Goal: Task Accomplishment & Management: Complete application form

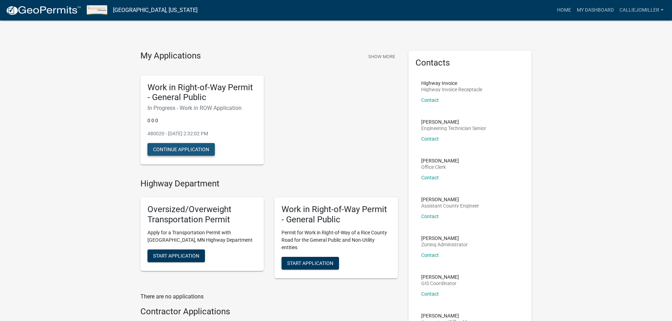
click at [195, 150] on button "Continue Application" at bounding box center [180, 149] width 67 height 13
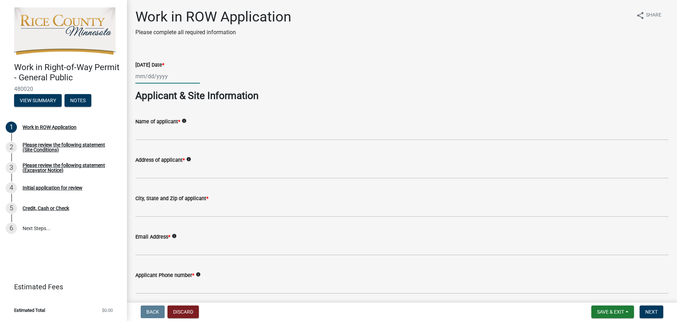
click at [177, 80] on div at bounding box center [167, 76] width 65 height 14
select select "9"
select select "2025"
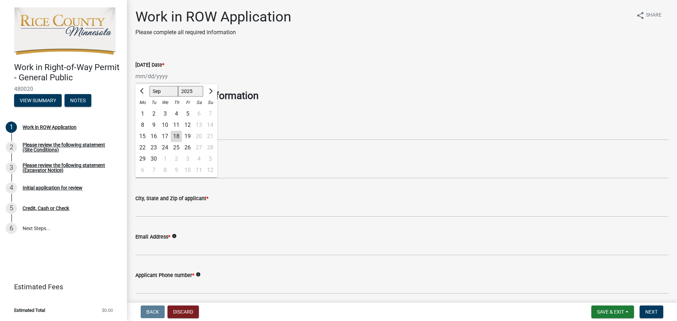
click at [178, 134] on div "18" at bounding box center [176, 136] width 11 height 11
type input "[DATE]"
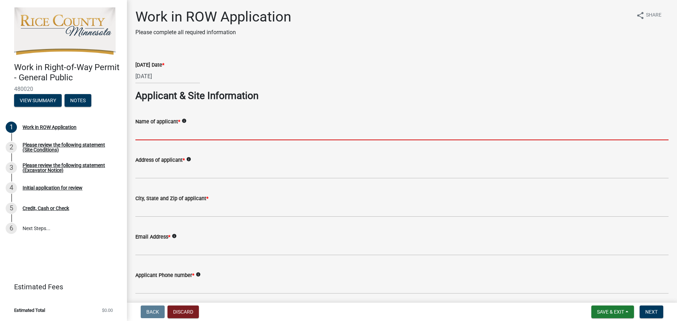
click at [173, 132] on input "Name of applicant *" at bounding box center [401, 133] width 533 height 14
type input "[PERSON_NAME]"
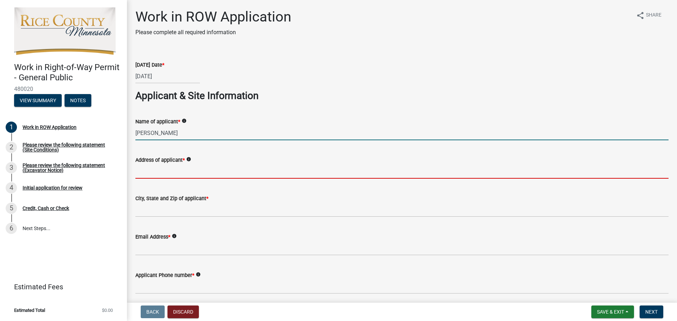
type input "[STREET_ADDRESS]"
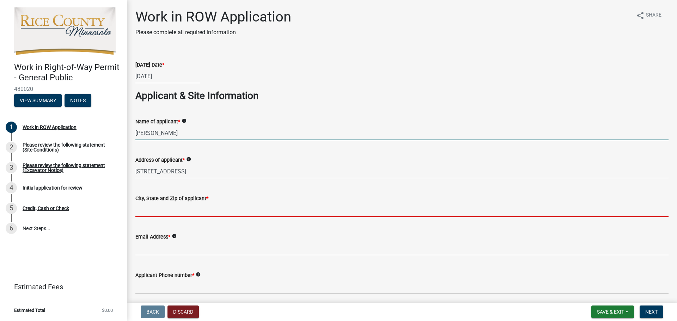
type input "55352"
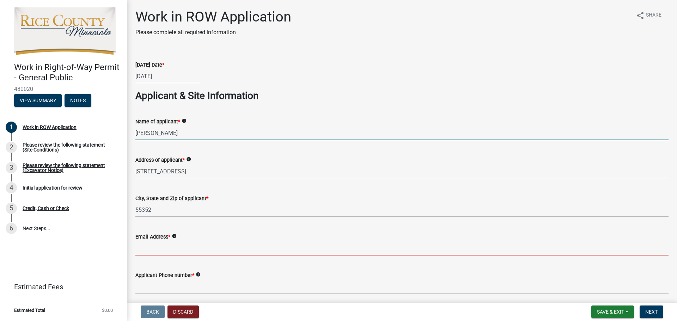
type input "[PERSON_NAME][EMAIL_ADDRESS][PERSON_NAME][DOMAIN_NAME]"
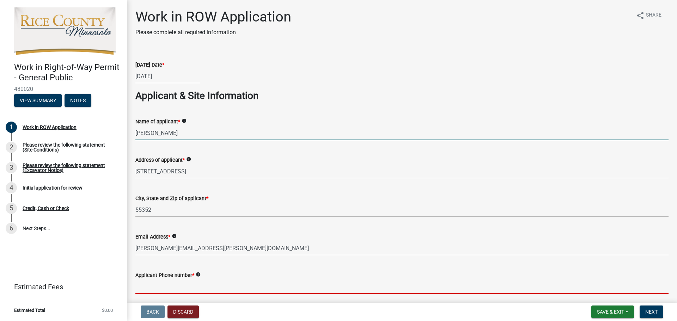
type input "6127418593"
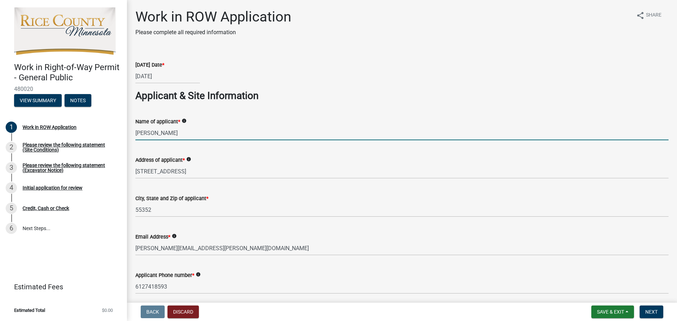
type input "MN"
type input "[PERSON_NAME] & Sons"
type input "0"
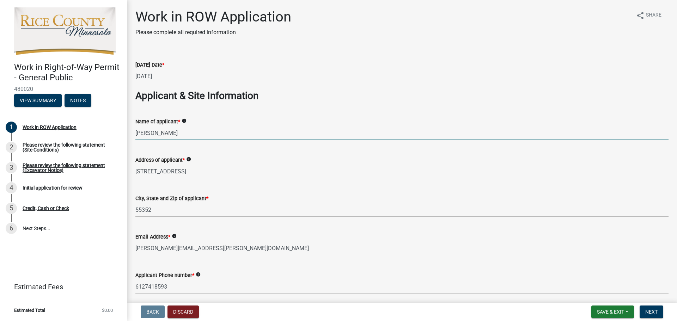
type input "0"
type input "MN"
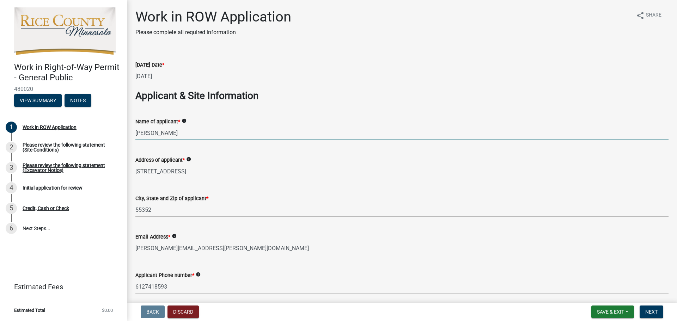
type input "0"
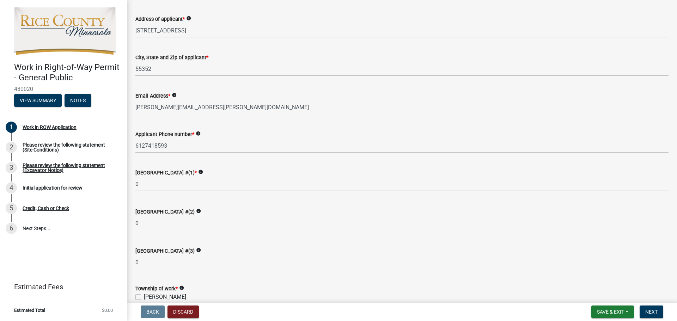
scroll to position [212, 0]
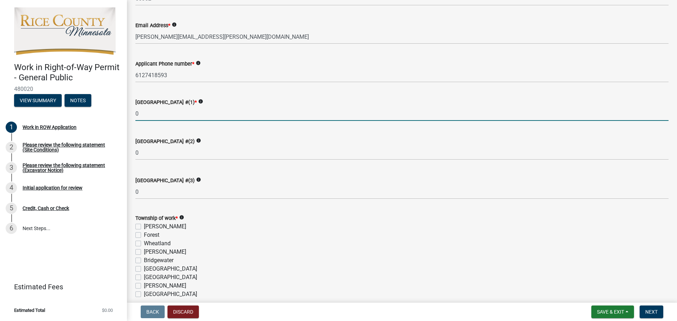
click at [153, 111] on input "0" at bounding box center [401, 113] width 533 height 14
click at [145, 114] on input "0" at bounding box center [401, 113] width 533 height 14
type input "0"
type input "28"
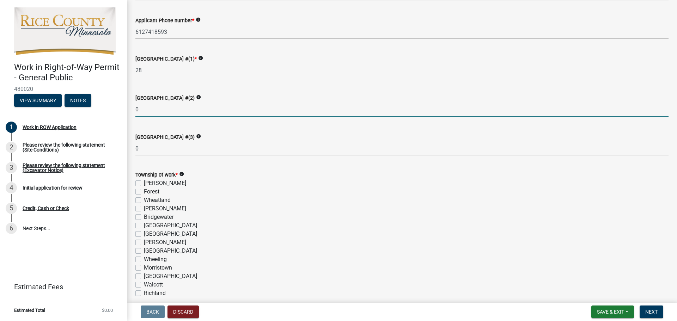
scroll to position [282, 0]
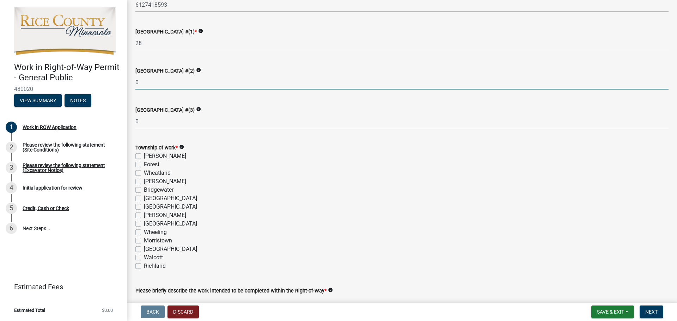
click at [144, 195] on label "[GEOGRAPHIC_DATA]" at bounding box center [170, 198] width 53 height 8
click at [144, 195] on input "[GEOGRAPHIC_DATA]" at bounding box center [146, 196] width 5 height 5
checkbox input "true"
checkbox input "false"
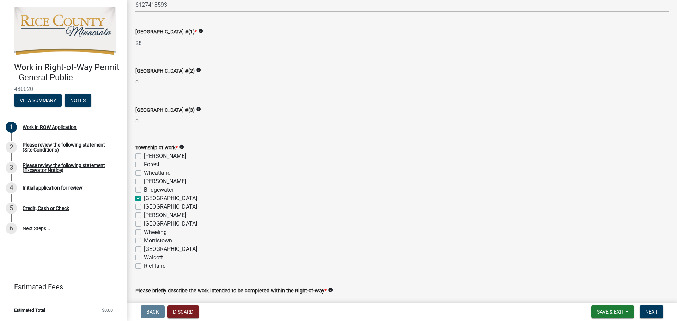
checkbox input "false"
checkbox input "true"
checkbox input "false"
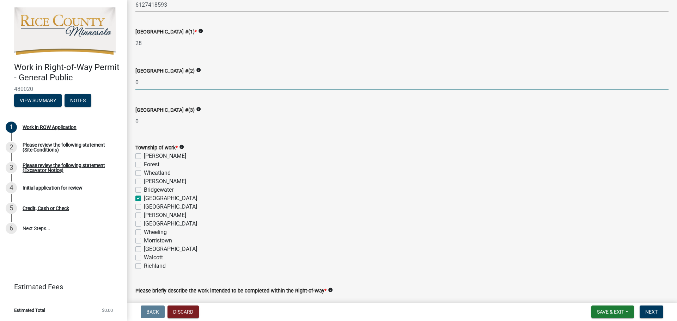
checkbox input "false"
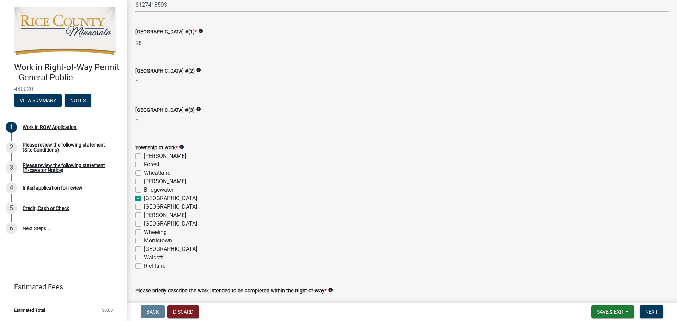
checkbox input "false"
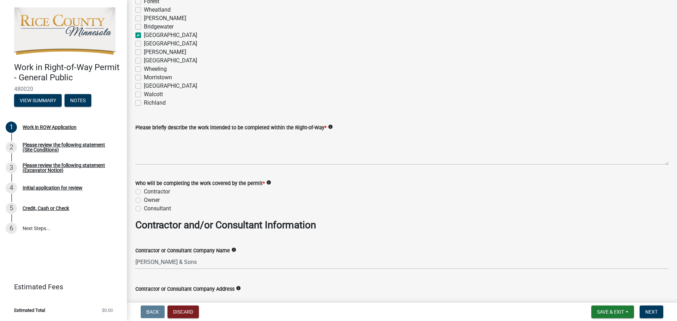
scroll to position [494, 0]
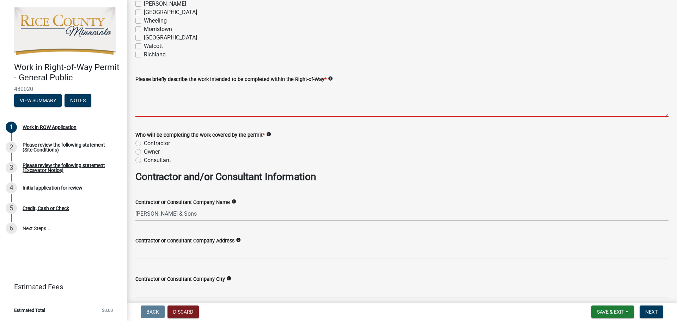
click at [226, 99] on textarea "Please briefly describe the work intended to be completed within the Right-of-W…" at bounding box center [401, 100] width 533 height 33
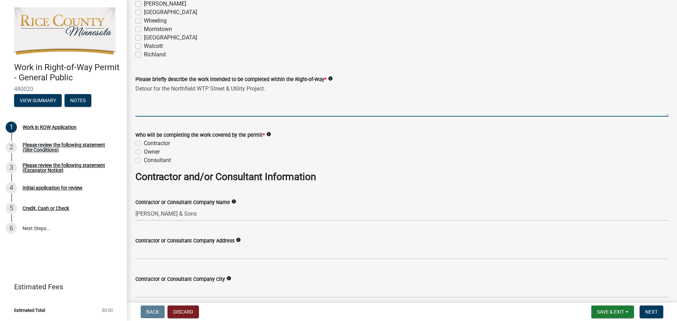
type textarea "Detour for the Northfield WTP Street & Utility Project."
click at [144, 143] on label "Contractor" at bounding box center [157, 143] width 26 height 8
click at [144, 143] on input "Contractor" at bounding box center [146, 141] width 5 height 5
radio input "true"
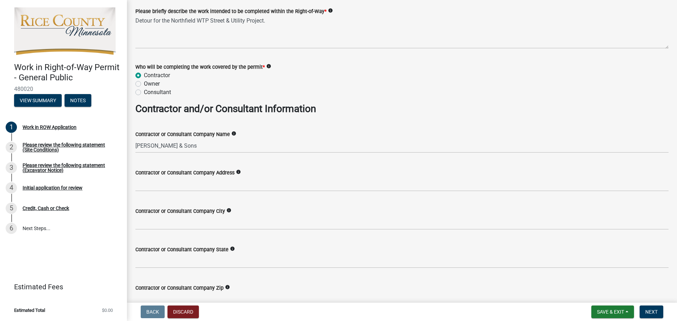
scroll to position [599, 0]
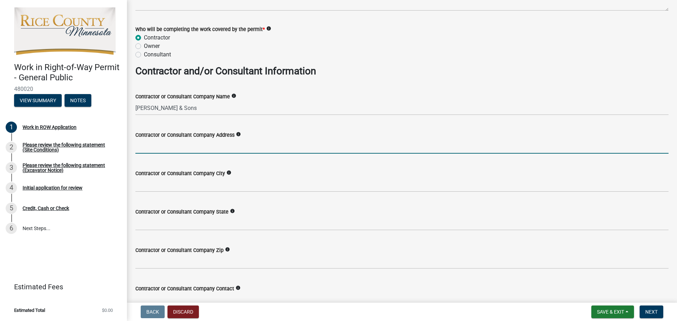
click at [190, 149] on input "Contractor or Consultant Company Address" at bounding box center [401, 146] width 533 height 14
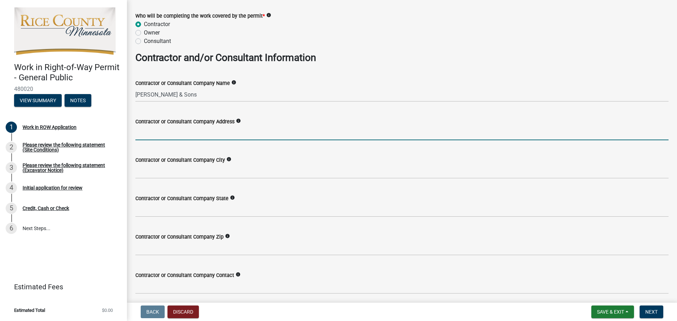
scroll to position [635, 0]
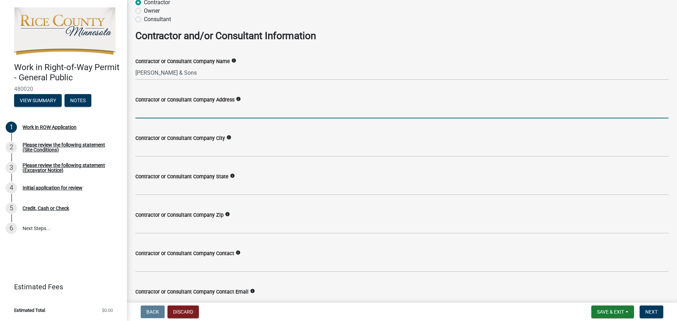
type input "[STREET_ADDRESS]"
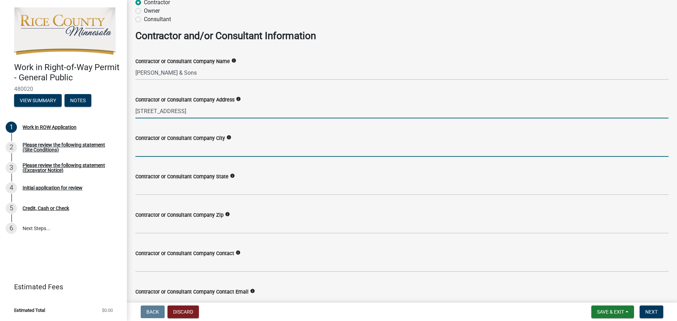
type input "Jordan"
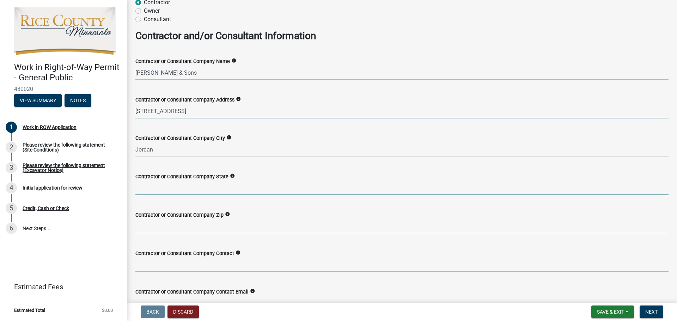
type input "MN"
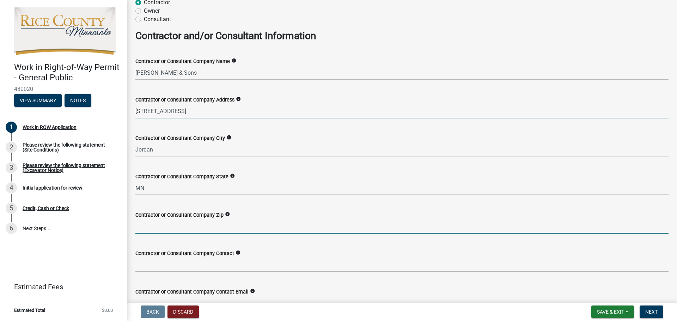
type input "55352"
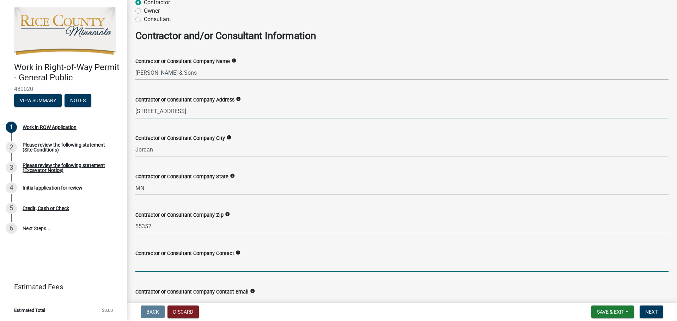
type input "[PERSON_NAME] & Sons"
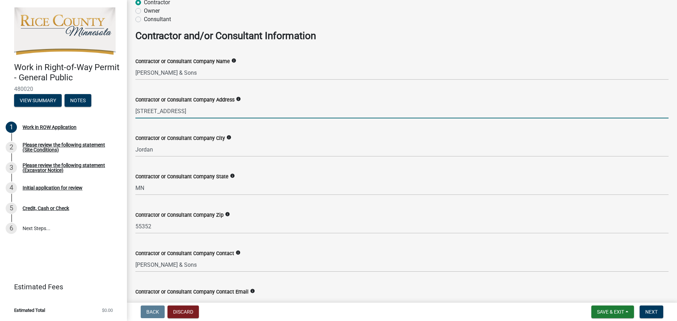
type input "[PERSON_NAME][EMAIL_ADDRESS][PERSON_NAME][DOMAIN_NAME]"
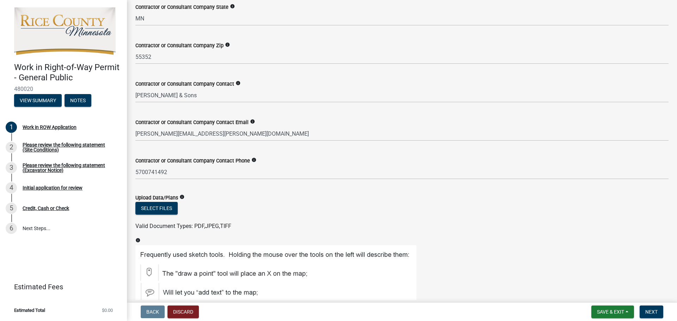
scroll to position [811, 0]
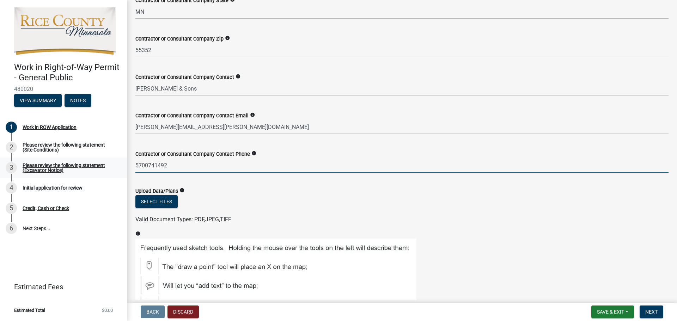
drag, startPoint x: 170, startPoint y: 165, endPoint x: 71, endPoint y: 169, distance: 99.1
click at [71, 169] on div "Work in Right-of-Way Permit - General Public 480020 View Summary Notes 1 Work i…" at bounding box center [338, 160] width 677 height 321
type input "6127418593"
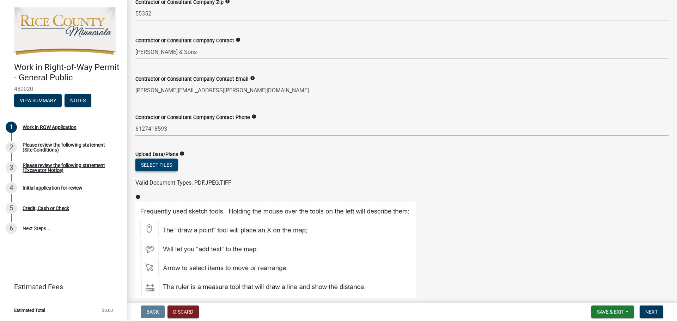
scroll to position [881, 0]
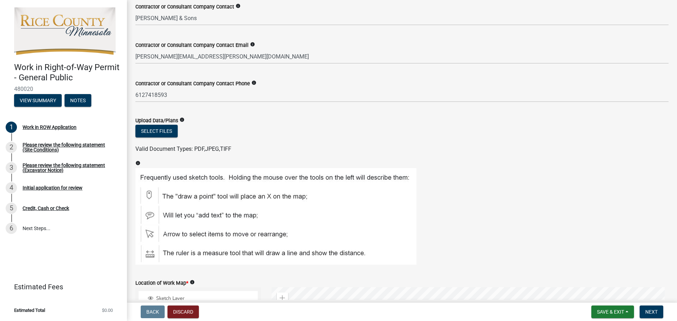
click at [179, 134] on div "Select files" at bounding box center [401, 132] width 533 height 14
click at [172, 134] on button "Select files" at bounding box center [156, 131] width 42 height 13
click at [168, 127] on button "Select files" at bounding box center [156, 131] width 42 height 13
click at [142, 132] on button "Select files" at bounding box center [156, 131] width 42 height 13
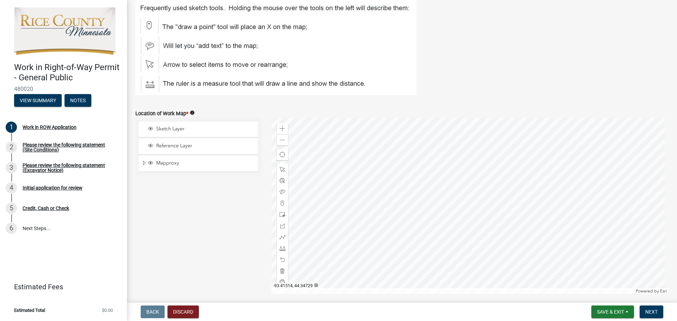
scroll to position [1093, 0]
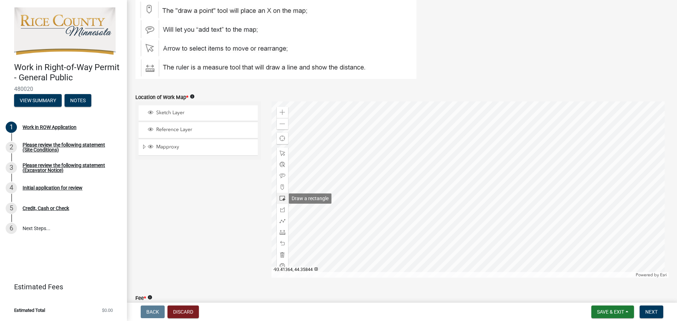
click at [280, 199] on span at bounding box center [283, 199] width 6 height 6
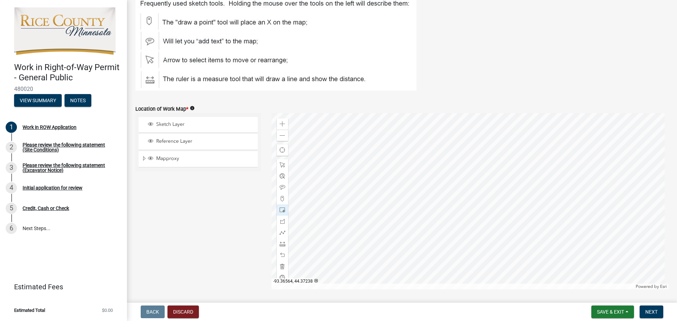
scroll to position [1144, 0]
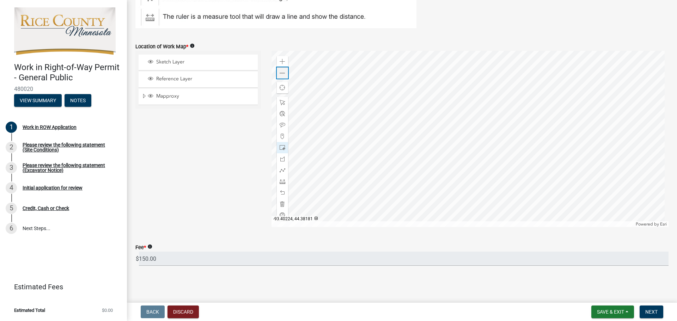
click at [286, 78] on div "Zoom out" at bounding box center [282, 72] width 11 height 11
click at [285, 103] on div at bounding box center [282, 102] width 11 height 11
click at [283, 78] on div "Zoom out" at bounding box center [282, 72] width 11 height 11
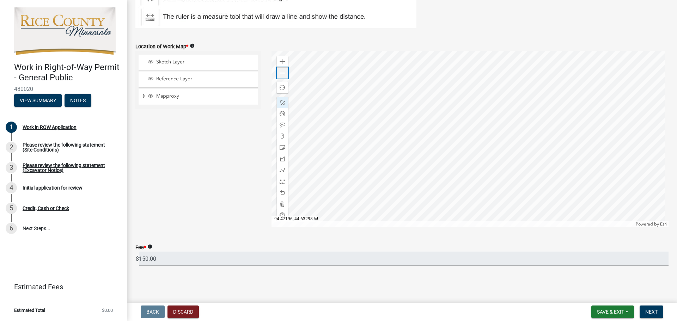
click at [283, 78] on div "Zoom out" at bounding box center [282, 72] width 11 height 11
click at [460, 144] on div at bounding box center [469, 139] width 397 height 176
click at [142, 96] on span "Expand" at bounding box center [144, 96] width 6 height 7
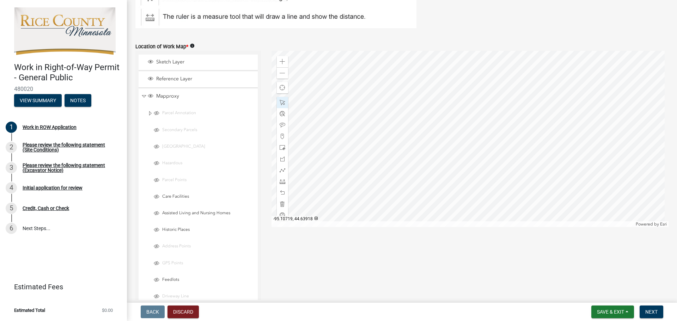
click at [140, 97] on div "Mapproxy" at bounding box center [198, 97] width 119 height 16
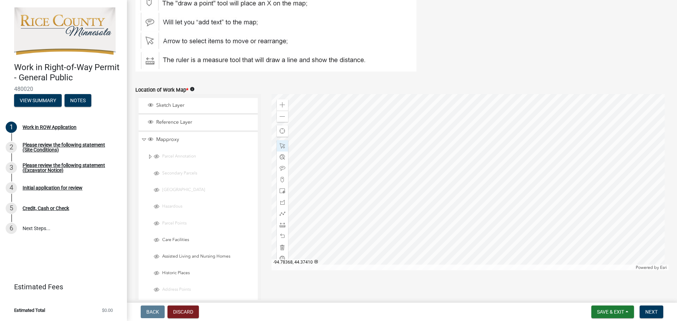
scroll to position [1073, 0]
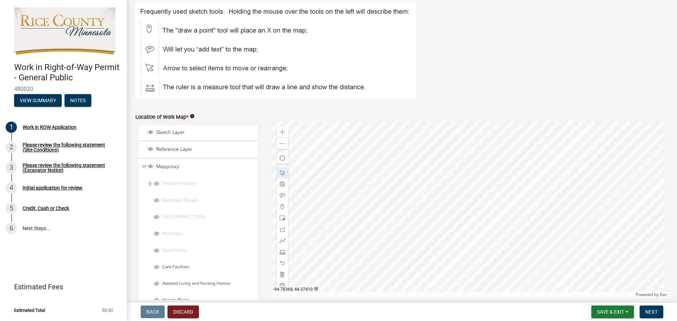
click at [141, 166] on div "Mapproxy" at bounding box center [198, 167] width 119 height 16
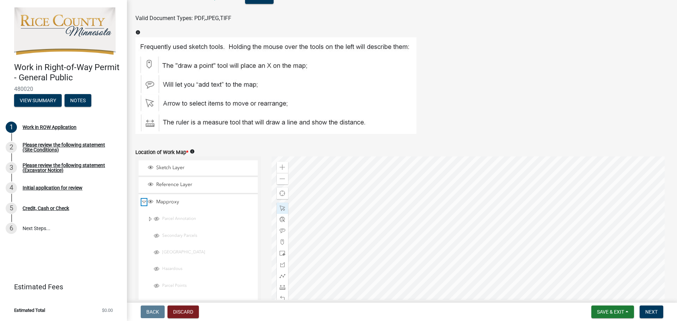
click at [142, 200] on span "Collapse" at bounding box center [143, 202] width 5 height 7
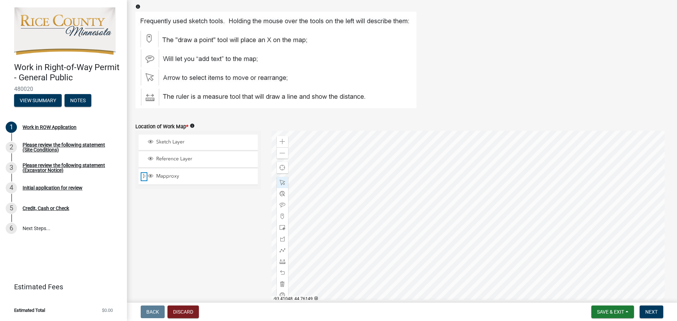
scroll to position [1073, 0]
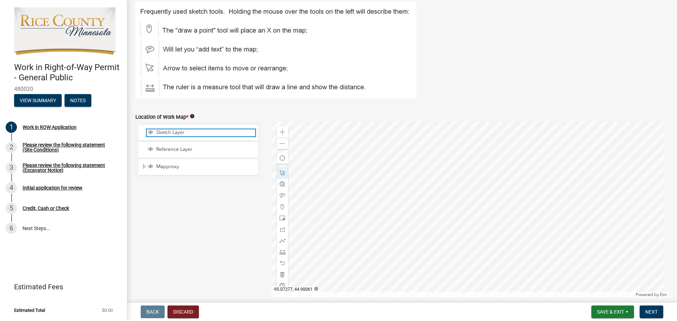
click at [222, 135] on span "Sketch Layer" at bounding box center [204, 132] width 101 height 6
click at [472, 191] on div at bounding box center [469, 209] width 397 height 176
click at [554, 199] on div at bounding box center [469, 209] width 397 height 176
click at [532, 197] on div at bounding box center [469, 209] width 397 height 176
click at [608, 193] on div at bounding box center [469, 209] width 397 height 176
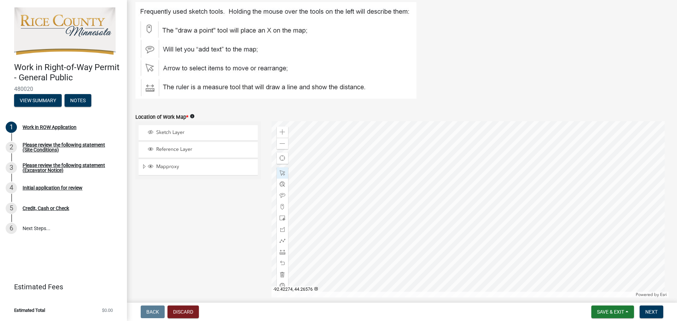
click at [415, 121] on div at bounding box center [469, 209] width 397 height 176
click at [519, 121] on div at bounding box center [469, 209] width 397 height 176
click at [620, 121] on div at bounding box center [469, 209] width 397 height 176
click at [277, 187] on div at bounding box center [282, 184] width 11 height 11
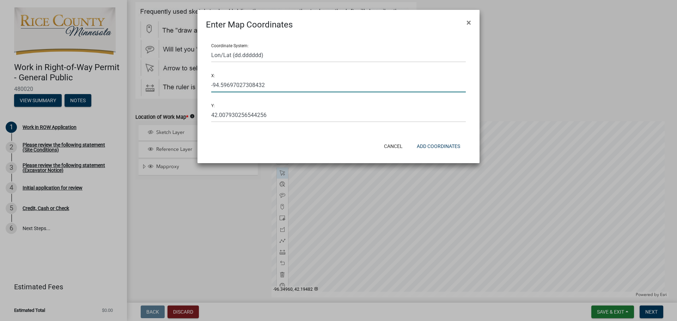
click at [277, 83] on input "-94.59697027308432" at bounding box center [338, 85] width 255 height 14
drag, startPoint x: 295, startPoint y: 84, endPoint x: 205, endPoint y: 94, distance: 90.1
click at [205, 94] on div "Coordinate System: Lon/Lat (dd.dddddd) Lon/Lat (dd mm ss) X: -94.59697027308432…" at bounding box center [338, 84] width 282 height 106
paste input "44.44944485364948, -93.1601165886507"
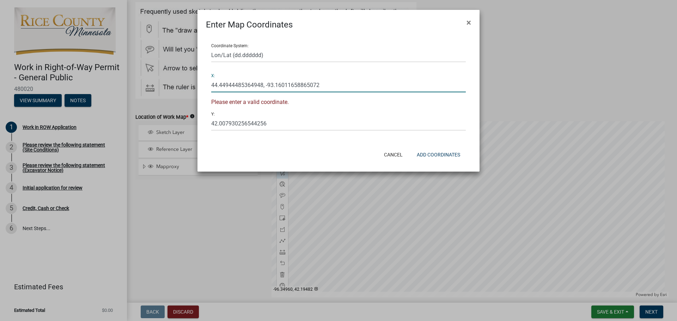
drag, startPoint x: 333, startPoint y: 86, endPoint x: 263, endPoint y: 87, distance: 69.5
click at [263, 87] on input "44.44944485364948, -93.16011658865072" at bounding box center [338, 85] width 255 height 14
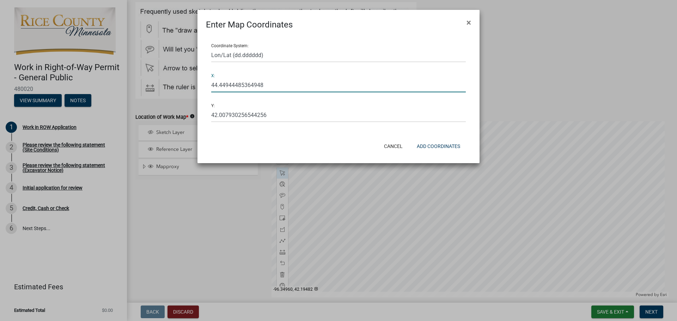
type input "44.44944485364948"
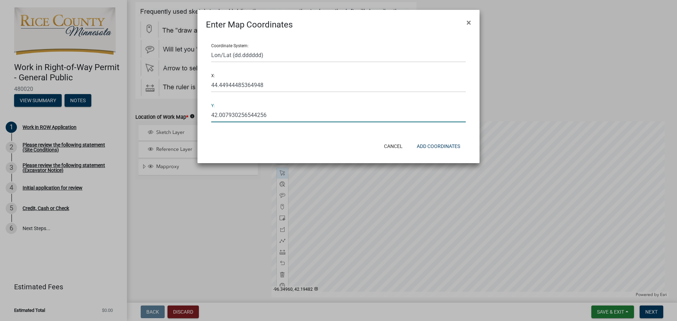
drag, startPoint x: 266, startPoint y: 118, endPoint x: 137, endPoint y: 129, distance: 129.5
click at [137, 129] on ngb-modal-window "Enter Map Coordinates × Coordinate System: Lon/Lat (dd.dddddd) Lon/Lat (dd mm s…" at bounding box center [338, 160] width 677 height 321
paste input "4.44944485364948, -93.16011658865072"
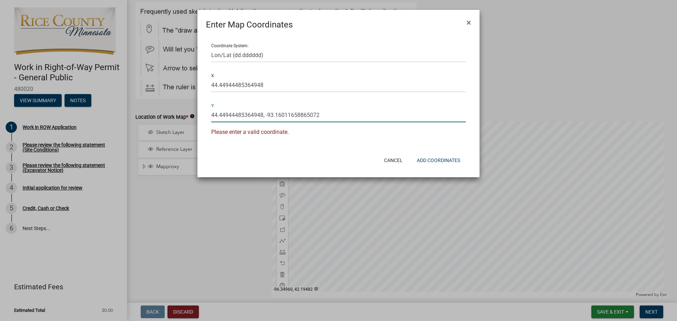
drag, startPoint x: 265, startPoint y: 117, endPoint x: 203, endPoint y: 117, distance: 62.4
click at [203, 117] on div "Coordinate System: Lon/Lat (dd.dddddd) Lon/Lat (dd mm ss) X: 44.44944485364948 …" at bounding box center [338, 91] width 282 height 120
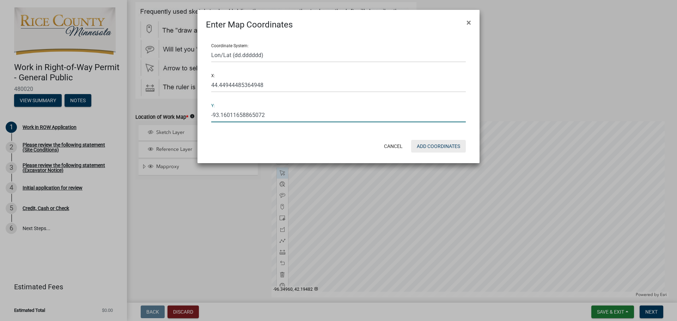
type input "-93.16011658865072"
click at [454, 141] on button "Add Coordinates" at bounding box center [438, 146] width 55 height 13
click at [344, 61] on select "Lon/Lat (dd.dddddd) Lon/Lat (dd mm ss)" at bounding box center [338, 55] width 255 height 14
click at [211, 48] on select "Lon/Lat (dd.dddddd) Lon/Lat (dd mm ss)" at bounding box center [338, 55] width 255 height 14
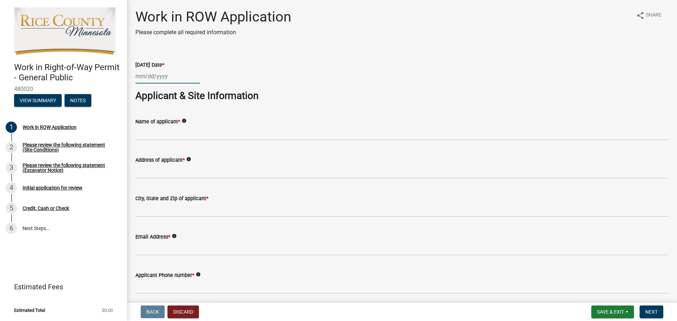
click at [159, 74] on div at bounding box center [167, 76] width 65 height 14
select select "9"
select select "2025"
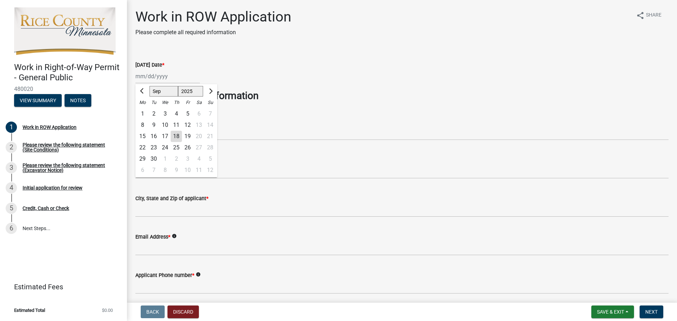
click at [179, 138] on div "18" at bounding box center [176, 136] width 11 height 11
type input "[DATE]"
click at [188, 122] on div "Name of applicant * info" at bounding box center [401, 121] width 533 height 8
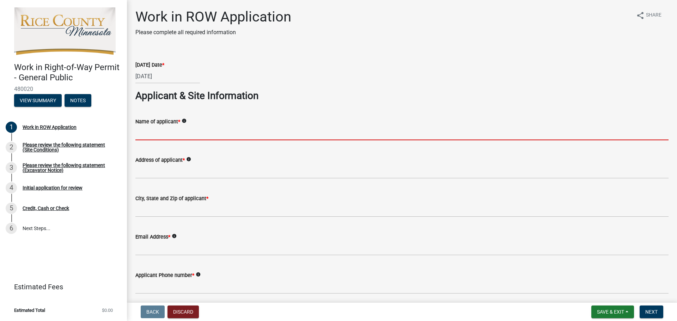
click at [185, 138] on input "Name of applicant *" at bounding box center [401, 133] width 533 height 14
type input "[PERSON_NAME]"
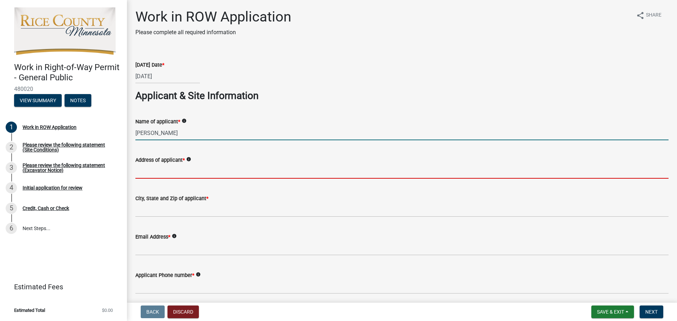
type input "[STREET_ADDRESS]"
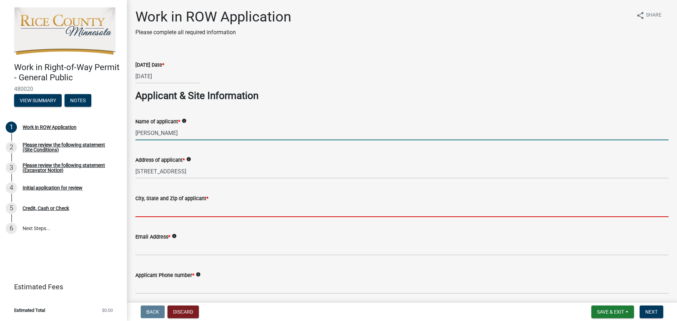
type input "55352"
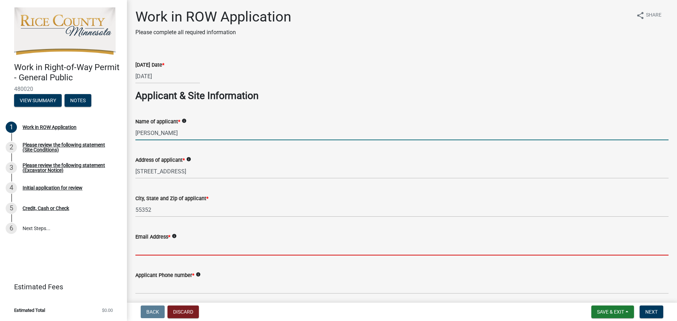
type input "[PERSON_NAME][EMAIL_ADDRESS][PERSON_NAME][DOMAIN_NAME]"
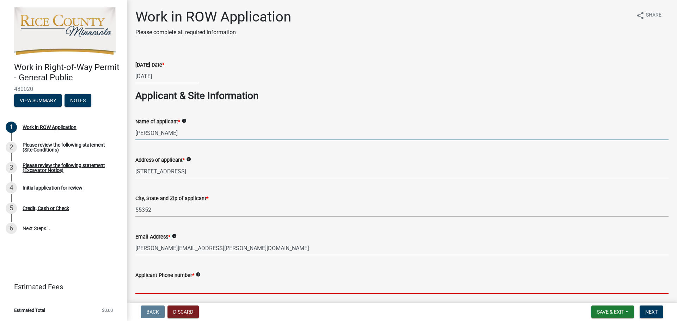
type input "6127418593"
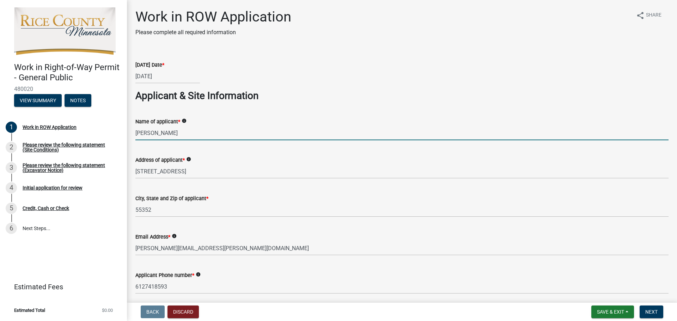
type input "MN"
type input "[PERSON_NAME] & Sons"
type input "0"
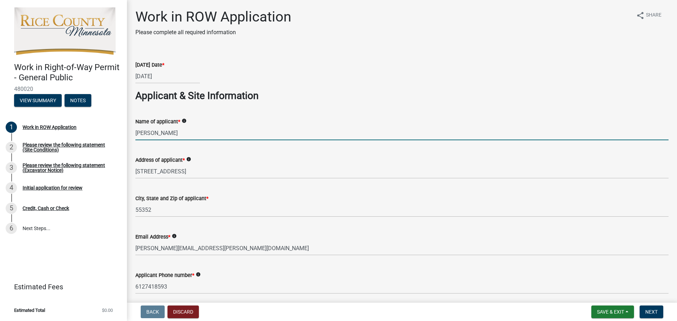
type input "0"
type input "MN"
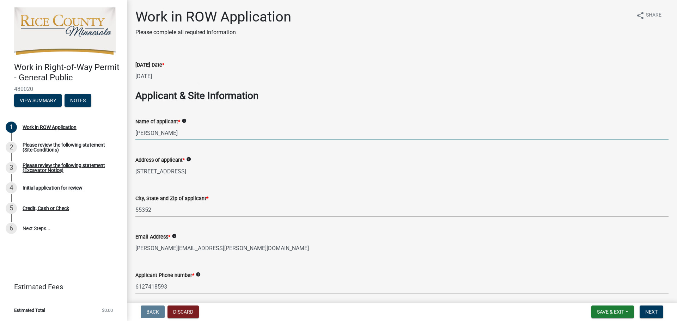
type input "0"
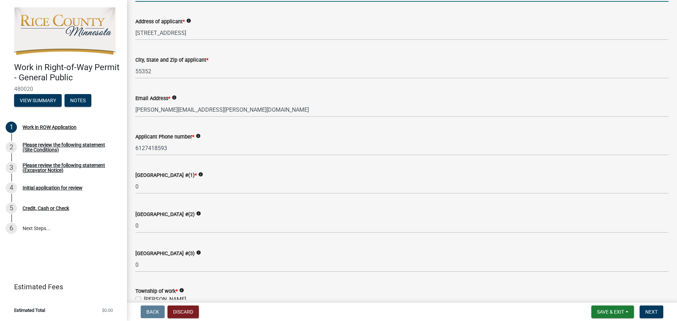
scroll to position [176, 0]
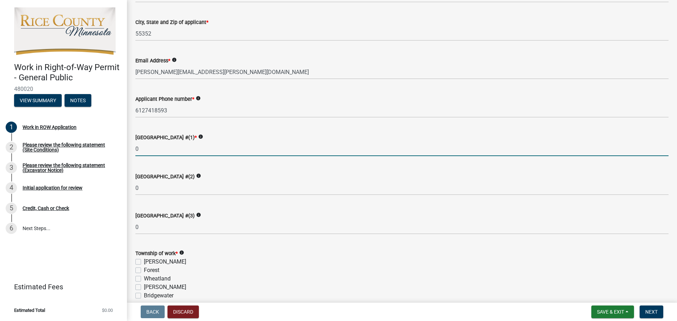
click at [209, 149] on input "0" at bounding box center [401, 149] width 533 height 14
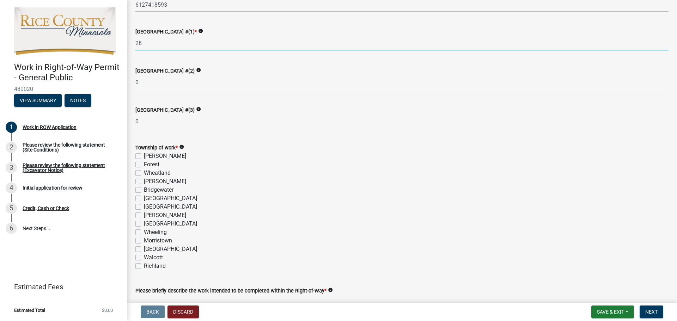
type input "28"
click at [144, 200] on label "[GEOGRAPHIC_DATA]" at bounding box center [170, 198] width 53 height 8
click at [144, 199] on input "[GEOGRAPHIC_DATA]" at bounding box center [146, 196] width 5 height 5
checkbox input "true"
checkbox input "false"
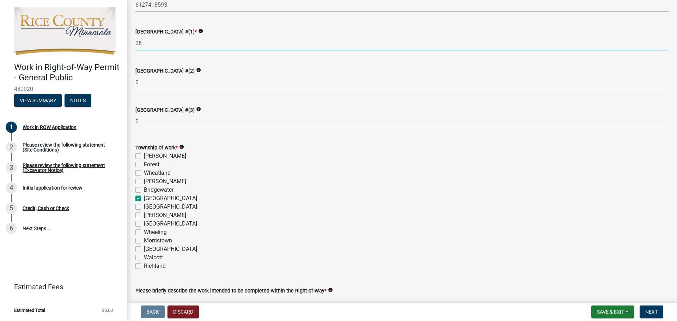
checkbox input "false"
checkbox input "true"
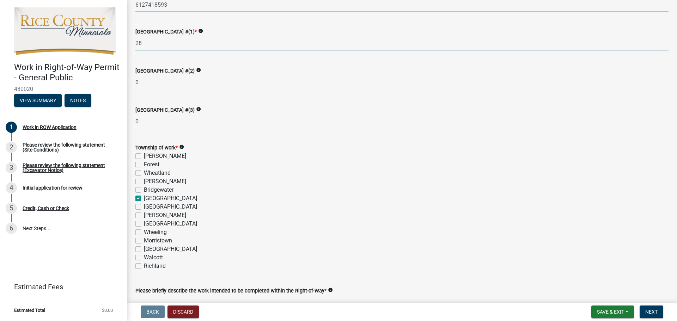
checkbox input "false"
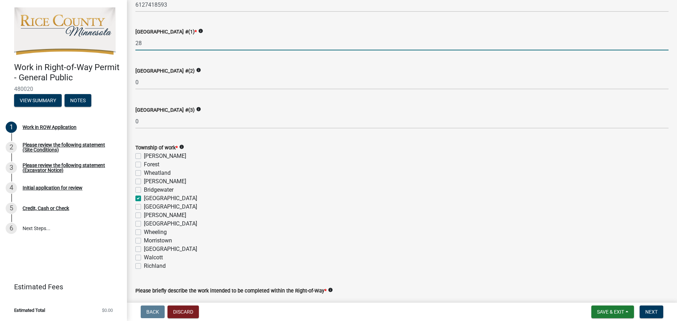
checkbox input "false"
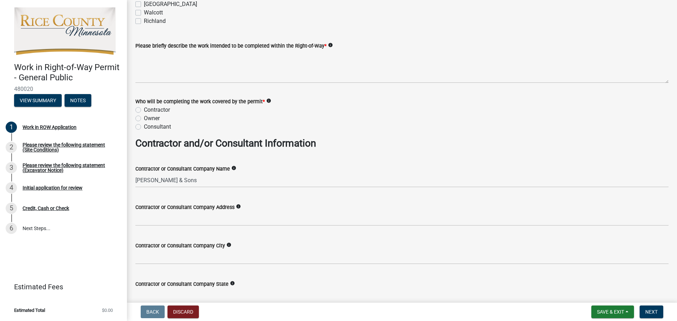
scroll to position [529, 0]
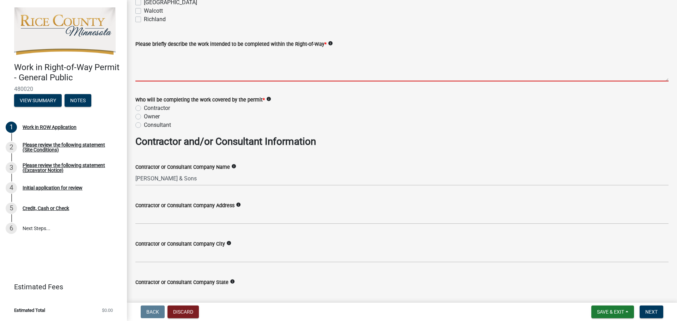
click at [259, 69] on textarea "Please briefly describe the work intended to be completed within the Right-of-W…" at bounding box center [401, 64] width 533 height 33
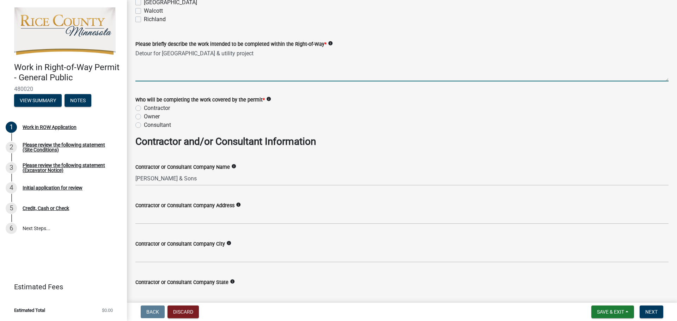
type textarea "Detour for Northfield WTP Street & utility project"
click at [144, 105] on label "Contractor" at bounding box center [157, 108] width 26 height 8
click at [144, 105] on input "Contractor" at bounding box center [146, 106] width 5 height 5
radio input "true"
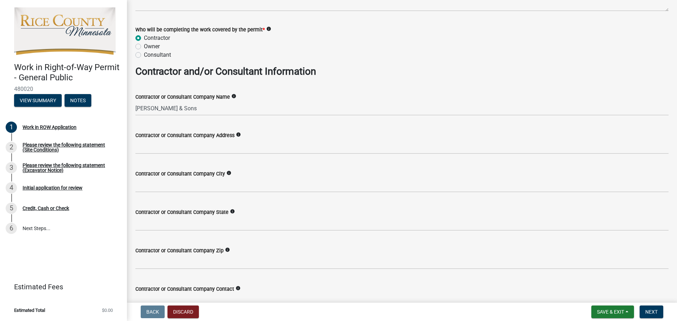
scroll to position [599, 0]
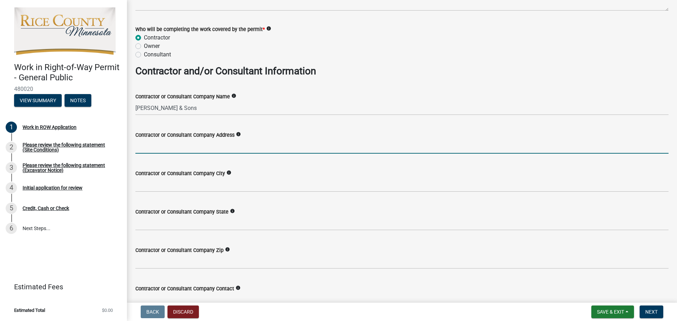
click at [179, 150] on input "Contractor or Consultant Company Address" at bounding box center [401, 146] width 533 height 14
type input "[STREET_ADDRESS]"
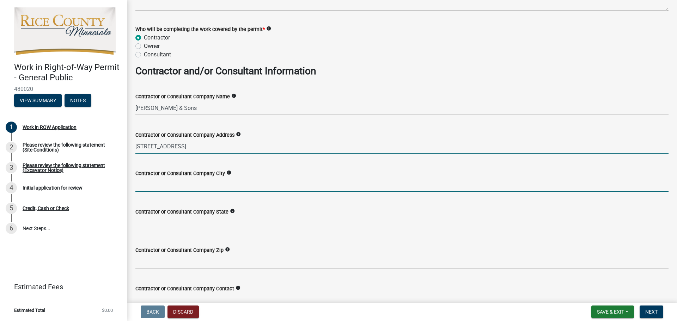
type input "Jordan"
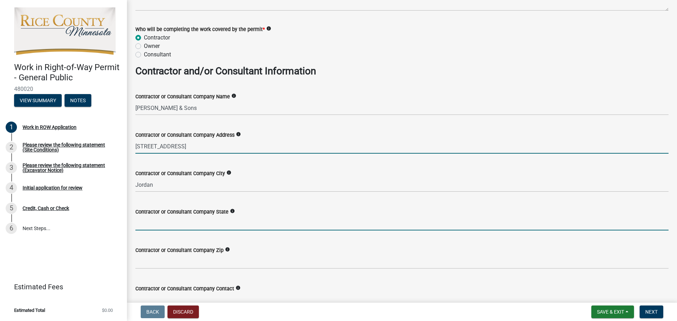
type input "MN"
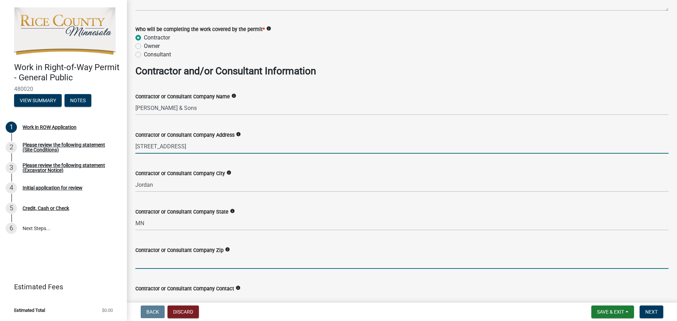
type input "55352"
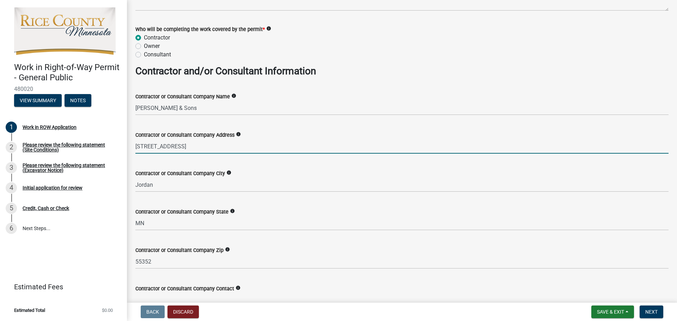
type input "[PERSON_NAME] & Sons"
type input "[PERSON_NAME][EMAIL_ADDRESS][PERSON_NAME][DOMAIN_NAME]"
type input "6127418593"
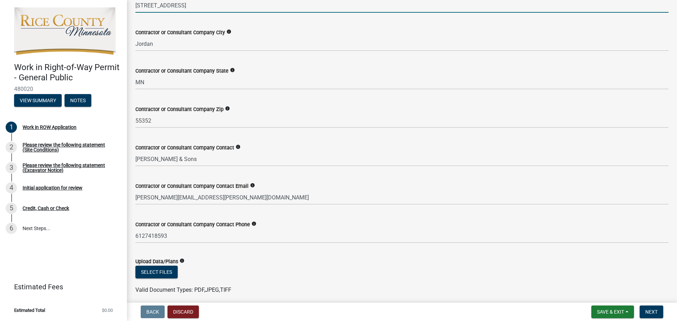
scroll to position [846, 0]
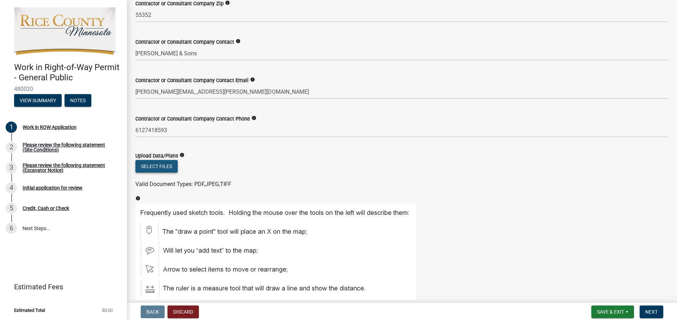
click at [174, 161] on button "Select files" at bounding box center [156, 166] width 42 height 13
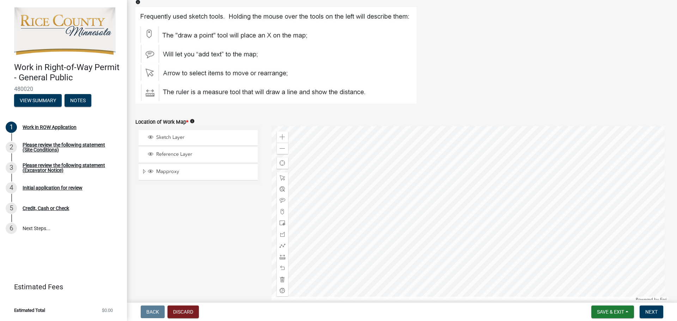
scroll to position [1093, 0]
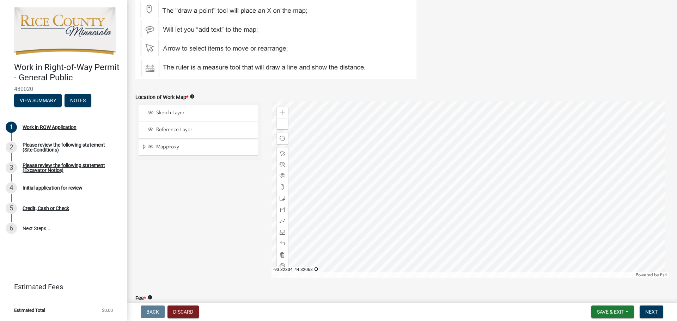
click at [511, 205] on div at bounding box center [469, 190] width 397 height 176
click at [425, 160] on div at bounding box center [469, 190] width 397 height 176
click at [381, 184] on div at bounding box center [469, 190] width 397 height 176
click at [305, 203] on div at bounding box center [469, 190] width 397 height 176
click at [395, 214] on div at bounding box center [469, 190] width 397 height 176
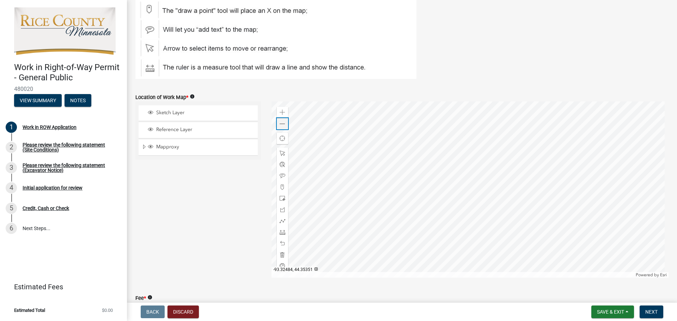
click at [281, 123] on span at bounding box center [283, 124] width 6 height 6
click at [284, 112] on div "Zoom in" at bounding box center [282, 112] width 11 height 11
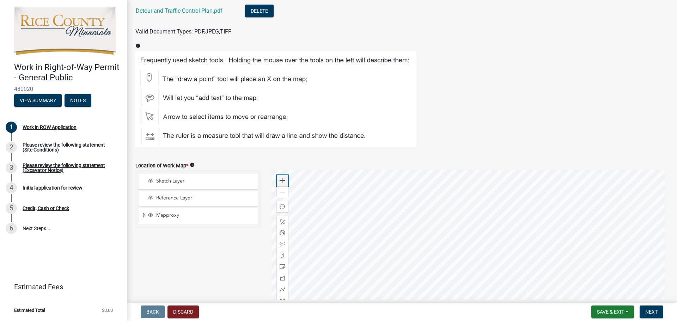
scroll to position [1022, 0]
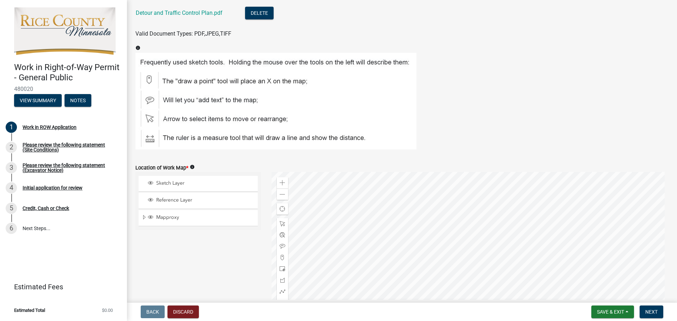
click at [369, 172] on div at bounding box center [469, 260] width 397 height 176
click at [285, 182] on div "Zoom in" at bounding box center [282, 182] width 11 height 11
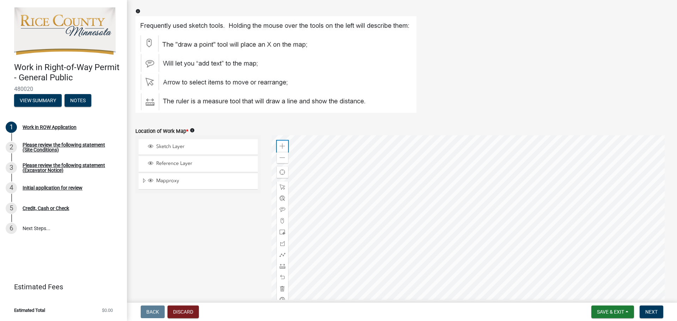
scroll to position [1093, 0]
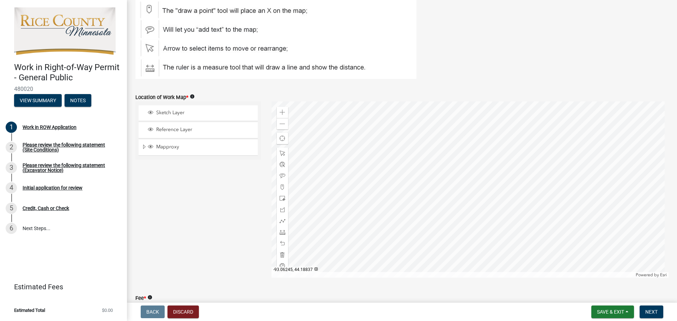
click at [486, 203] on div at bounding box center [469, 190] width 397 height 176
click at [314, 269] on div at bounding box center [315, 269] width 3 height 3
click at [321, 268] on div at bounding box center [322, 269] width 3 height 3
click at [314, 269] on div at bounding box center [315, 269] width 3 height 3
click at [467, 114] on div at bounding box center [469, 190] width 397 height 176
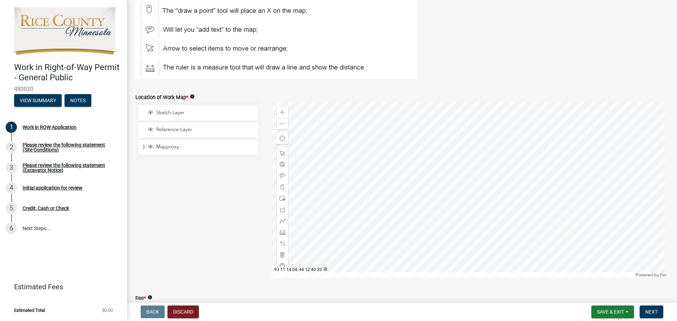
click at [512, 220] on div at bounding box center [469, 190] width 397 height 176
click at [512, 102] on div at bounding box center [469, 190] width 397 height 176
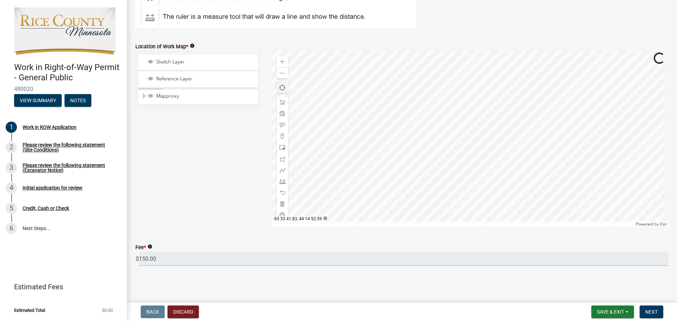
click at [280, 85] on span "Find my location" at bounding box center [283, 88] width 6 height 6
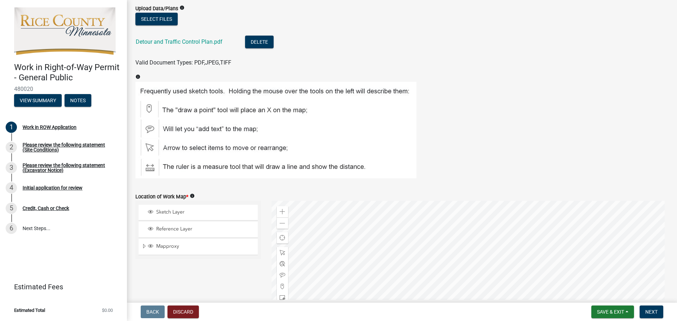
scroll to position [1038, 0]
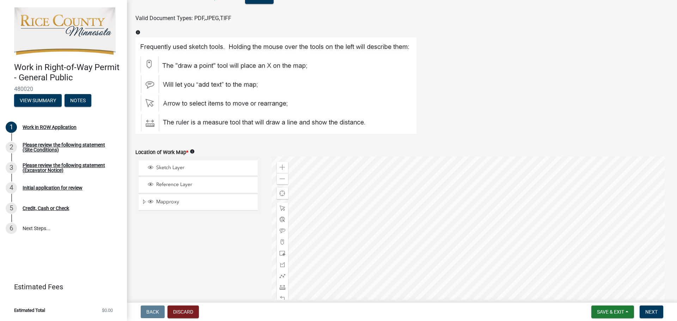
click at [204, 197] on div "Mapproxy" at bounding box center [198, 203] width 119 height 16
click at [145, 201] on span "Expand" at bounding box center [144, 202] width 6 height 7
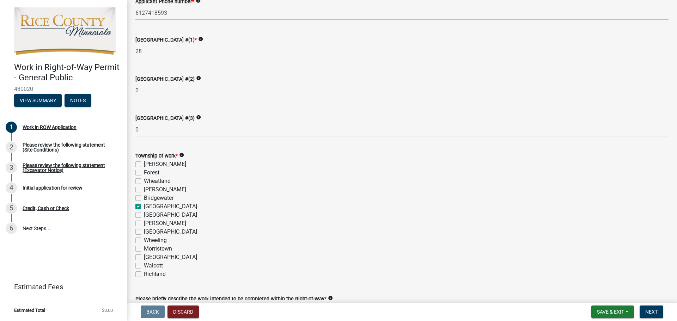
scroll to position [216, 0]
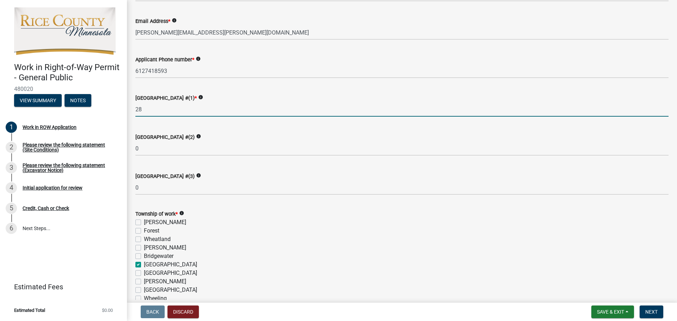
click at [172, 105] on input "28" at bounding box center [401, 109] width 533 height 14
type input "2"
type input "28"
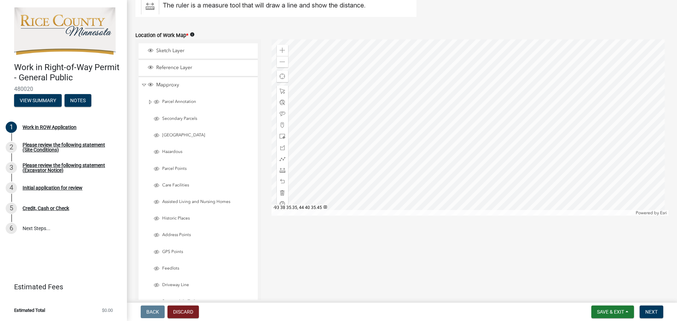
scroll to position [1203, 0]
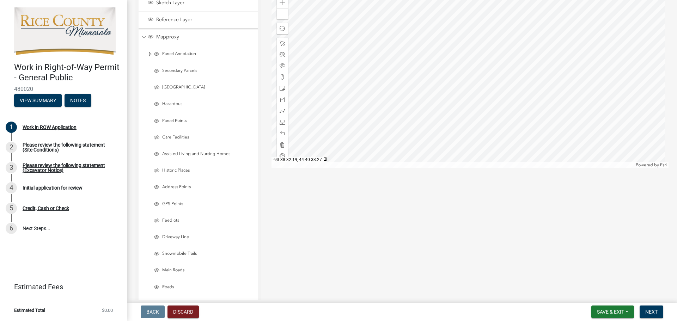
click at [378, 132] on div at bounding box center [469, 80] width 397 height 176
click at [373, 143] on div at bounding box center [469, 80] width 397 height 176
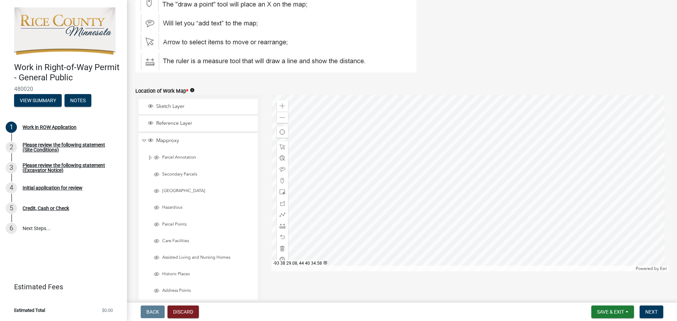
scroll to position [1097, 0]
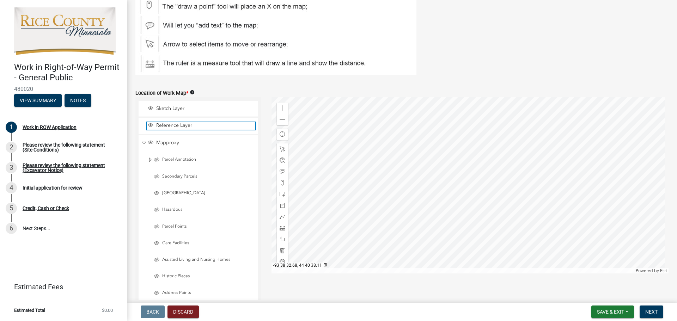
click at [153, 123] on span "Layer List" at bounding box center [151, 125] width 6 height 6
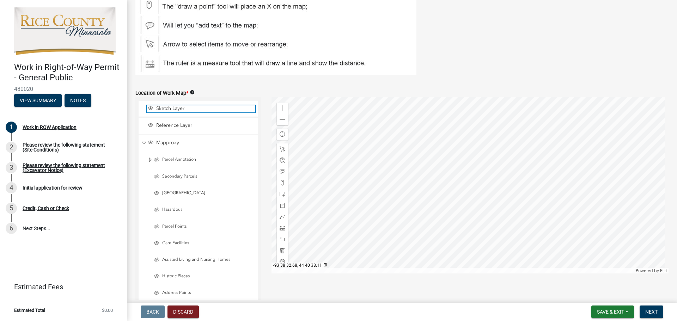
click at [158, 111] on span "Sketch Layer" at bounding box center [204, 108] width 101 height 6
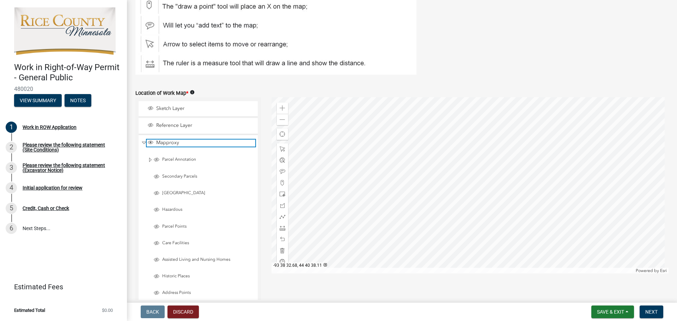
click at [153, 141] on span "Layer List" at bounding box center [151, 143] width 8 height 7
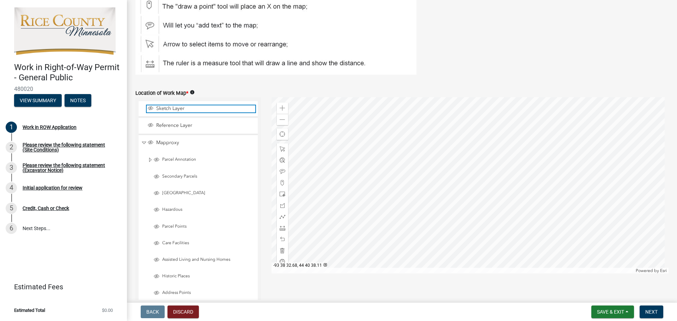
click at [151, 110] on span "Layer List" at bounding box center [151, 108] width 6 height 6
click at [280, 132] on span "Find my location" at bounding box center [283, 135] width 6 height 6
click at [389, 210] on div at bounding box center [469, 185] width 397 height 176
click at [281, 122] on span at bounding box center [283, 120] width 6 height 6
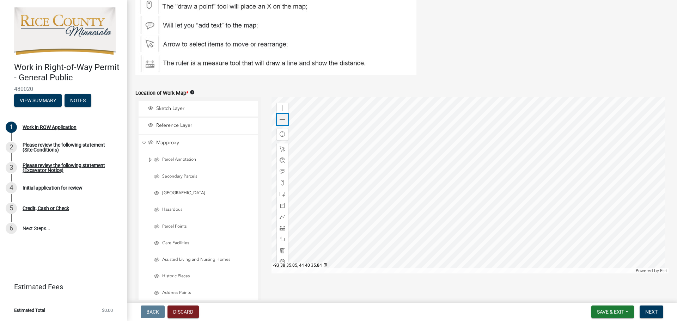
click at [281, 122] on span at bounding box center [283, 120] width 6 height 6
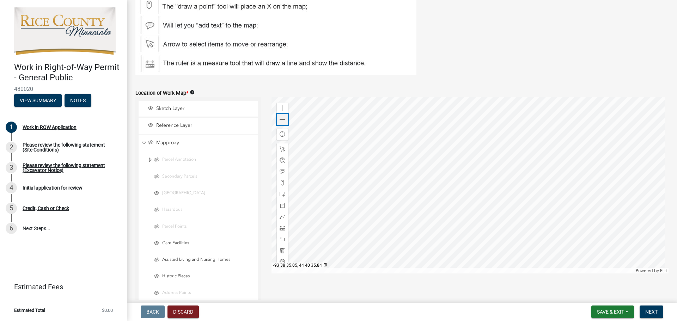
click at [281, 122] on span at bounding box center [283, 120] width 6 height 6
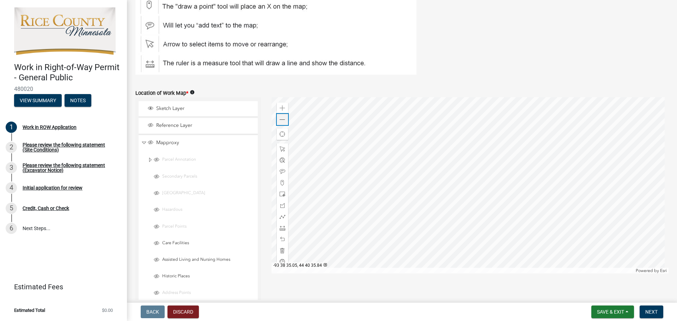
click at [281, 122] on span at bounding box center [283, 120] width 6 height 6
click at [284, 123] on div "Zoom out" at bounding box center [282, 119] width 11 height 11
click at [281, 124] on div "Zoom out" at bounding box center [282, 119] width 11 height 11
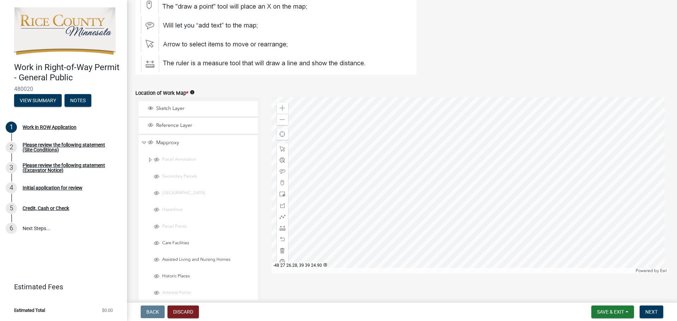
click at [378, 274] on div at bounding box center [469, 185] width 397 height 176
click at [350, 167] on div at bounding box center [469, 185] width 397 height 176
click at [444, 165] on div at bounding box center [469, 185] width 397 height 176
click at [280, 120] on span at bounding box center [283, 120] width 6 height 6
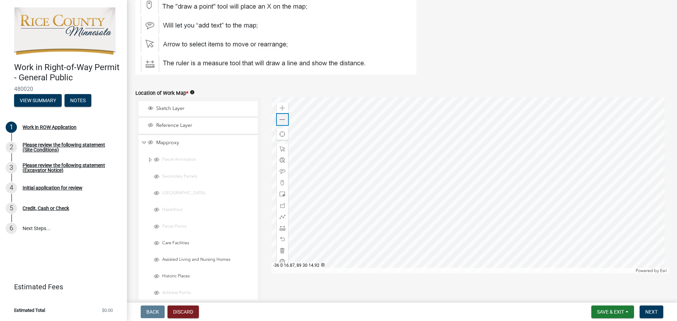
click at [280, 120] on span at bounding box center [283, 120] width 6 height 6
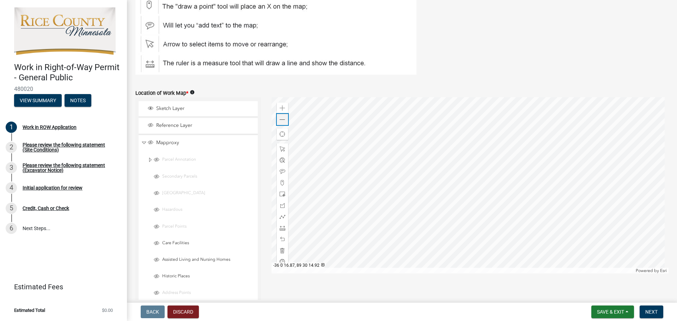
click at [280, 120] on span at bounding box center [283, 120] width 6 height 6
click at [282, 108] on span at bounding box center [283, 108] width 6 height 6
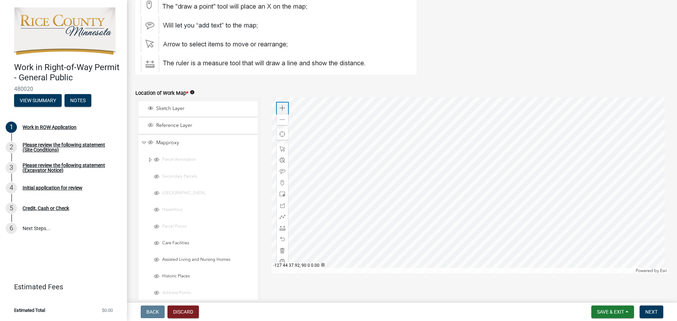
click at [282, 108] on span at bounding box center [283, 108] width 6 height 6
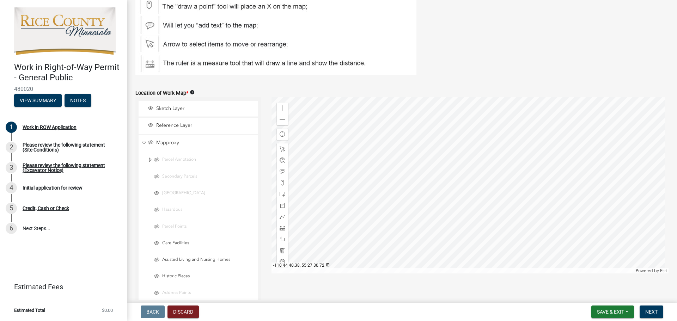
click at [525, 199] on div at bounding box center [469, 185] width 397 height 176
click at [271, 193] on div at bounding box center [469, 185] width 397 height 176
click at [360, 195] on div at bounding box center [469, 185] width 397 height 176
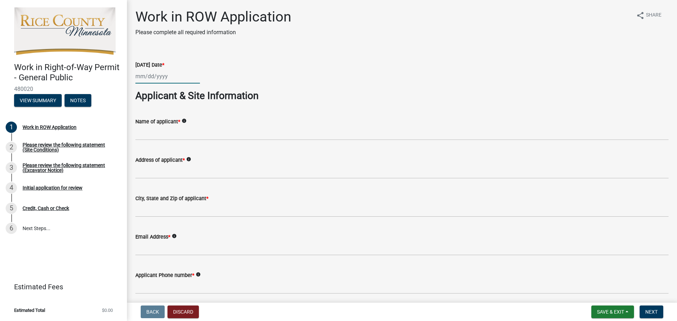
click at [166, 79] on div at bounding box center [167, 76] width 65 height 14
select select "9"
select select "2025"
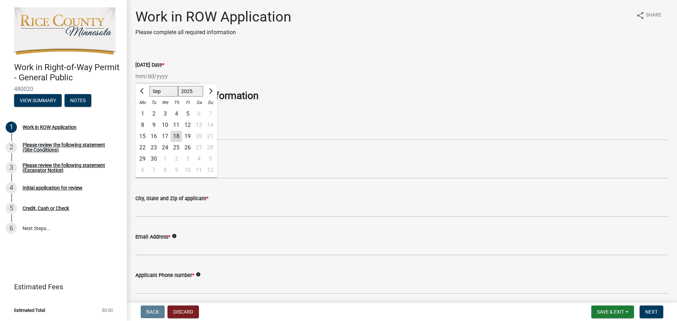
click at [176, 134] on div "18" at bounding box center [176, 136] width 11 height 11
type input "[DATE]"
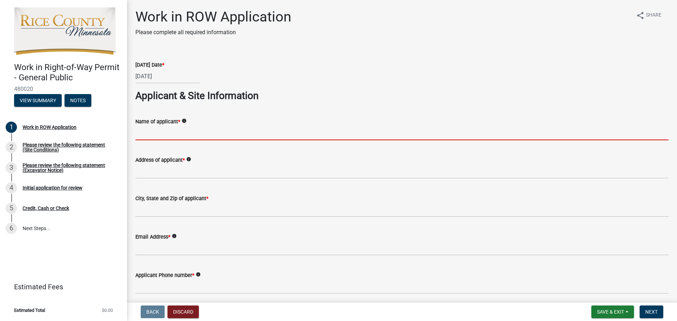
click at [173, 138] on input "Name of applicant *" at bounding box center [401, 133] width 533 height 14
type input "[PERSON_NAME]"
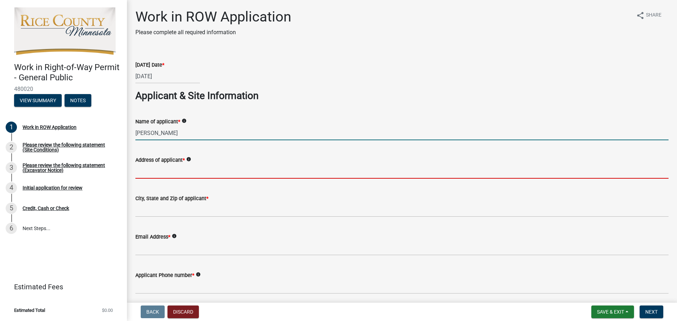
type input "[STREET_ADDRESS]"
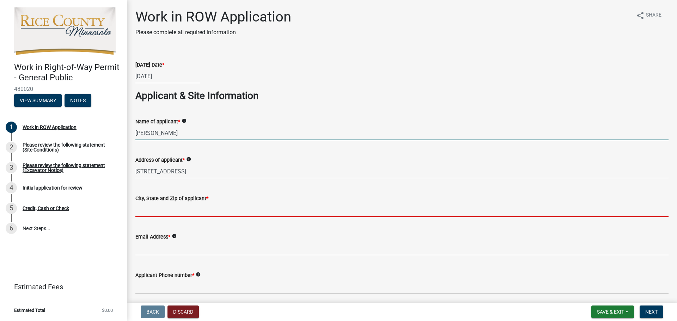
type input "55352"
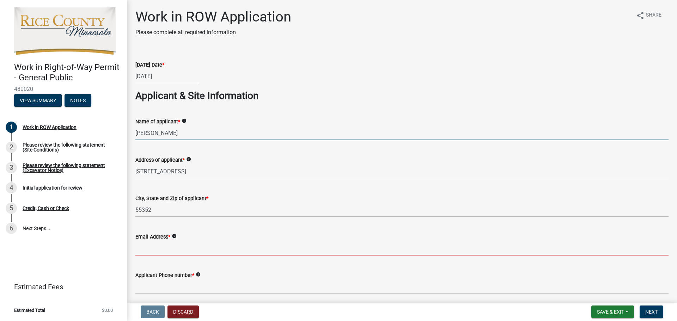
type input "[PERSON_NAME][EMAIL_ADDRESS][PERSON_NAME][DOMAIN_NAME]"
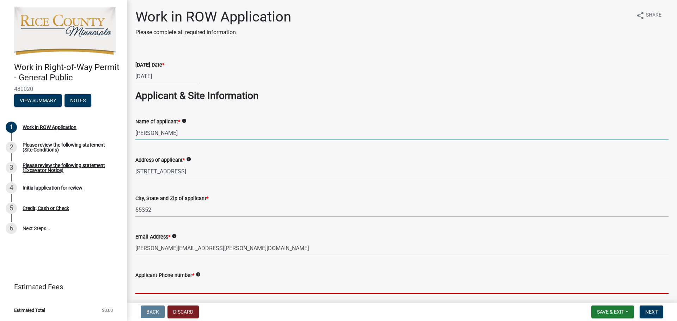
type input "6127418593"
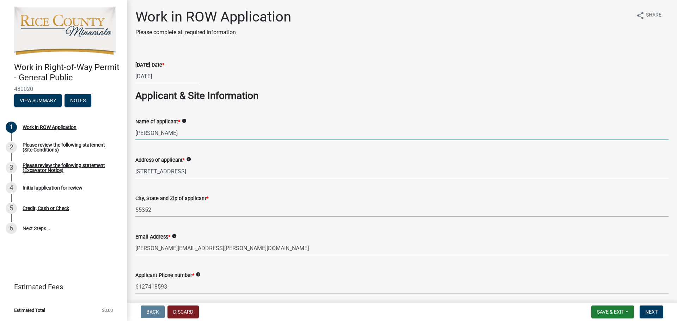
type input "MN"
type input "[PERSON_NAME] & Sons"
type input "0"
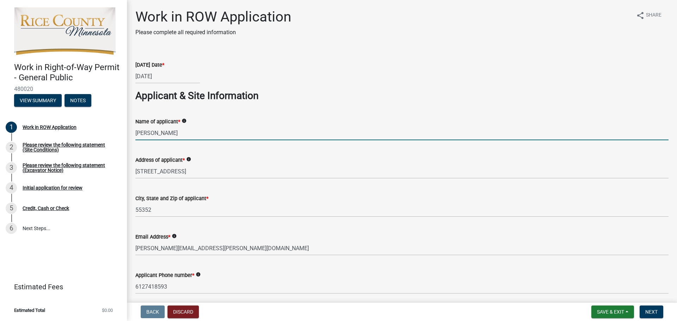
type input "0"
type input "MN"
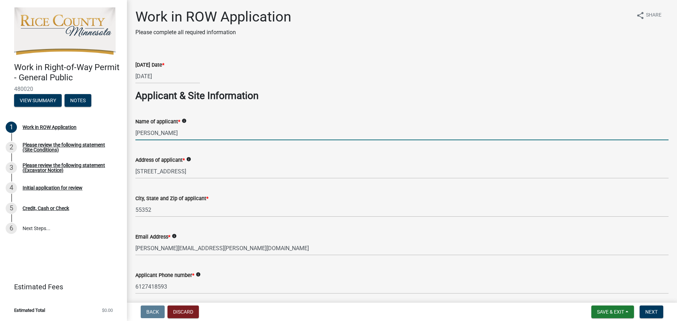
type input "0"
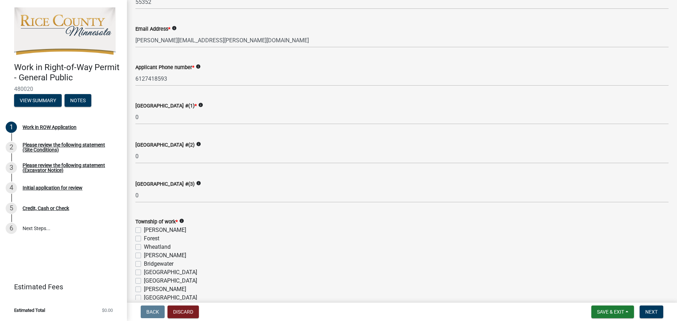
scroll to position [212, 0]
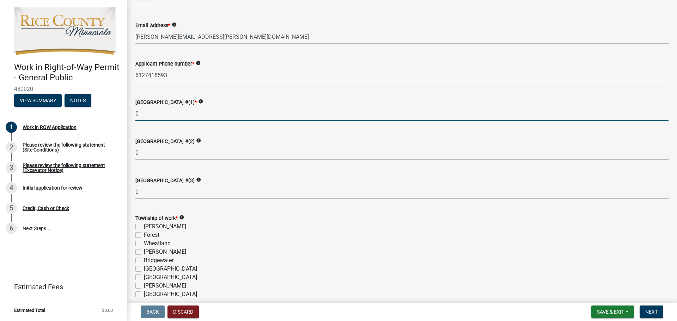
click at [154, 115] on input "0" at bounding box center [401, 113] width 533 height 14
type input "28"
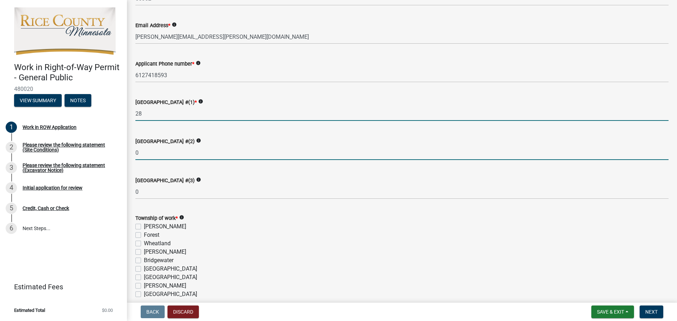
click at [205, 157] on input "0" at bounding box center [401, 153] width 533 height 14
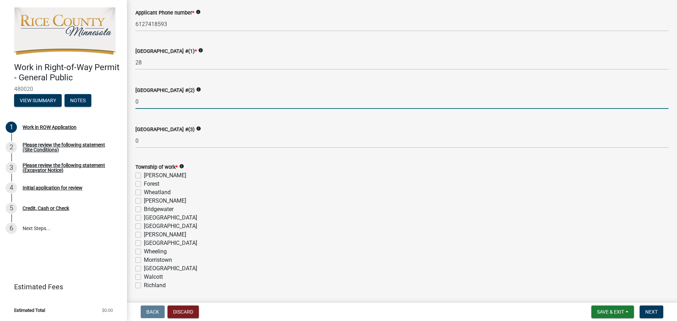
scroll to position [317, 0]
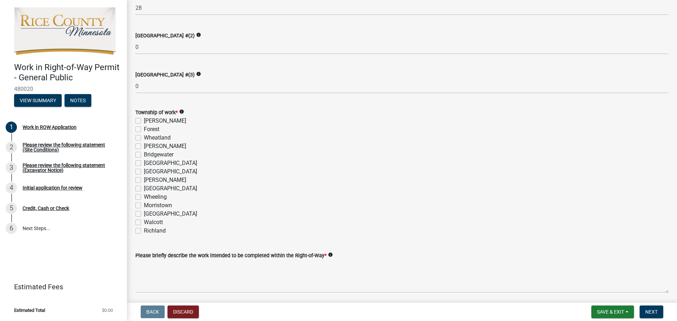
click at [144, 162] on label "[GEOGRAPHIC_DATA]" at bounding box center [170, 163] width 53 height 8
click at [144, 162] on input "[GEOGRAPHIC_DATA]" at bounding box center [146, 161] width 5 height 5
checkbox input "true"
checkbox input "false"
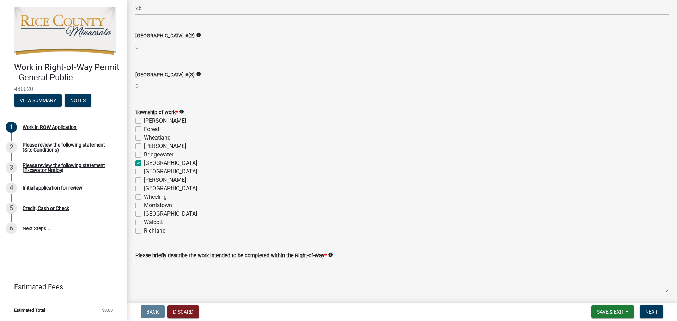
checkbox input "false"
checkbox input "true"
checkbox input "false"
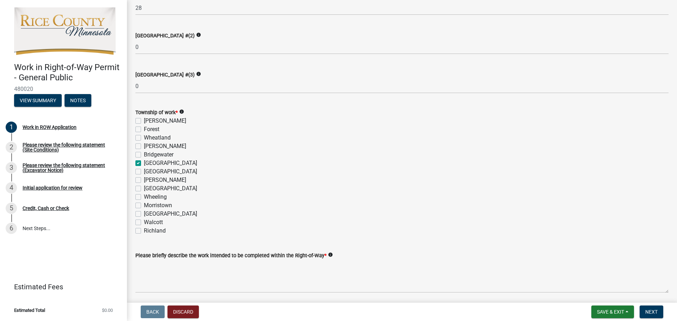
checkbox input "false"
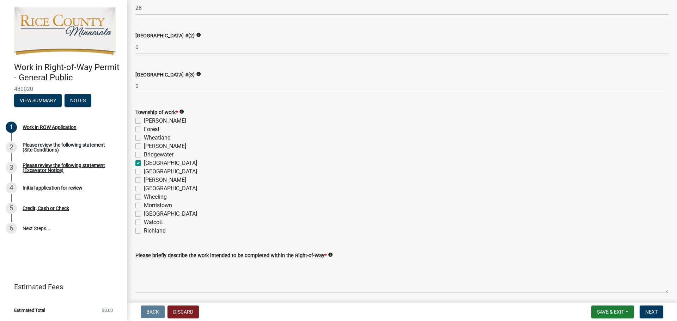
checkbox input "false"
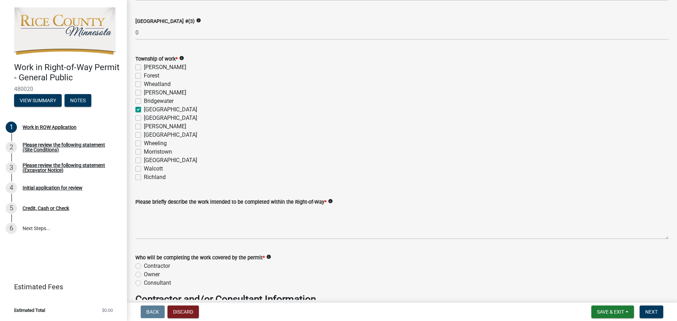
scroll to position [423, 0]
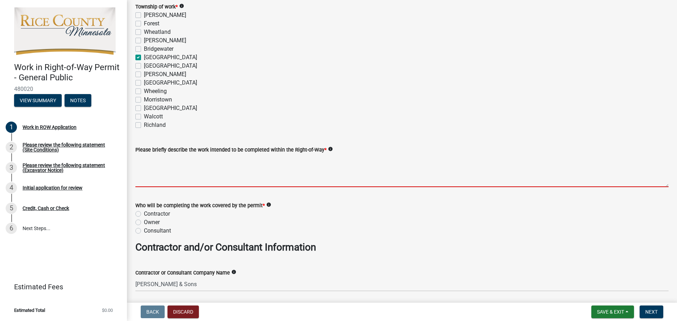
click at [203, 173] on textarea "Please briefly describe the work intended to be completed within the Right-of-W…" at bounding box center [401, 170] width 533 height 33
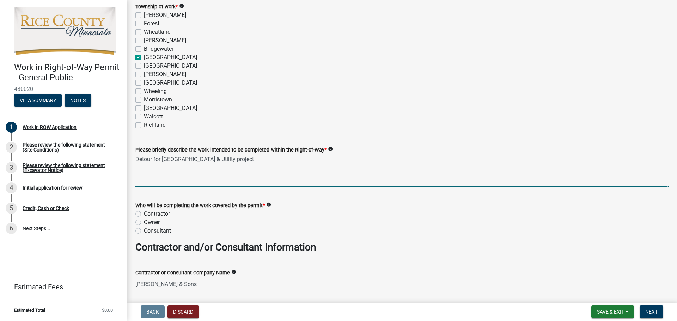
type textarea "Detour for [GEOGRAPHIC_DATA] & Utility project"
click at [162, 212] on label "Contractor" at bounding box center [157, 214] width 26 height 8
click at [148, 212] on input "Contractor" at bounding box center [146, 212] width 5 height 5
radio input "true"
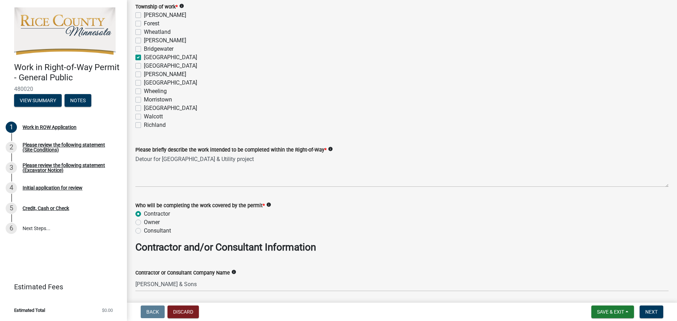
scroll to position [564, 0]
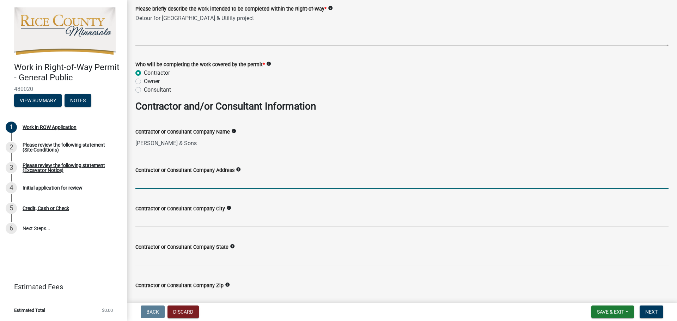
click at [202, 178] on input "Contractor or Consultant Company Address" at bounding box center [401, 182] width 533 height 14
type input "[STREET_ADDRESS]"
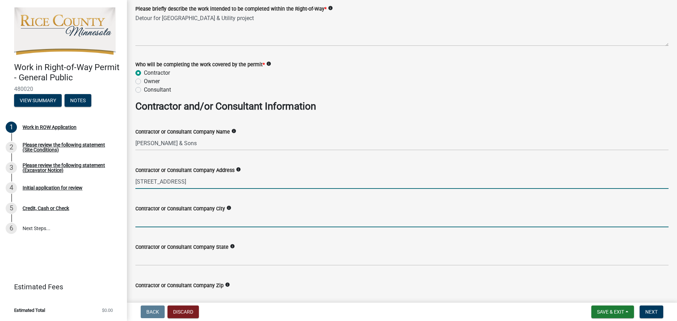
type input "Jordan"
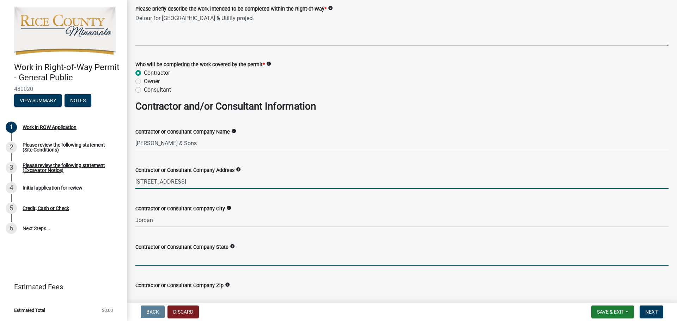
type input "MN"
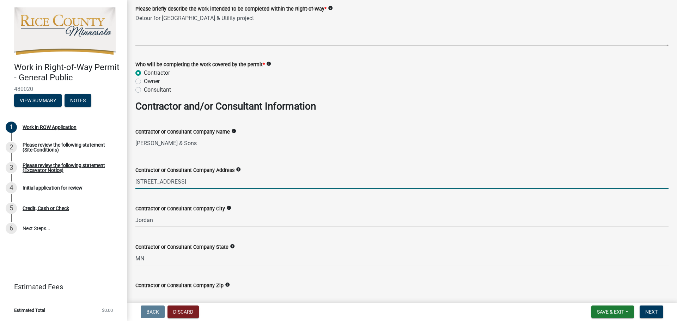
type input "55352"
type input "[PERSON_NAME] & Sons"
type input "[PERSON_NAME][EMAIL_ADDRESS][PERSON_NAME][DOMAIN_NAME]"
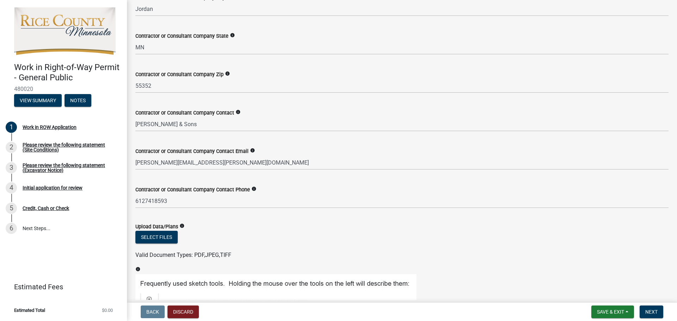
scroll to position [776, 0]
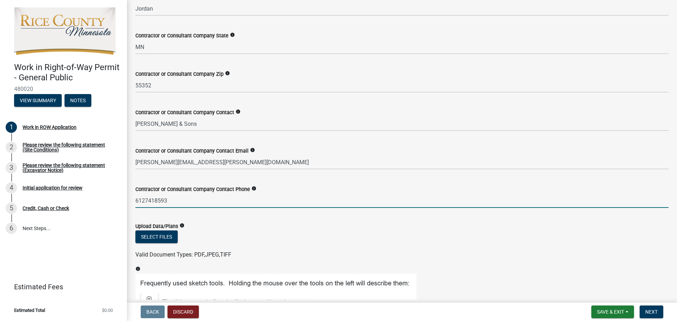
drag, startPoint x: 204, startPoint y: 199, endPoint x: 130, endPoint y: 196, distance: 74.1
type input "6127418593"
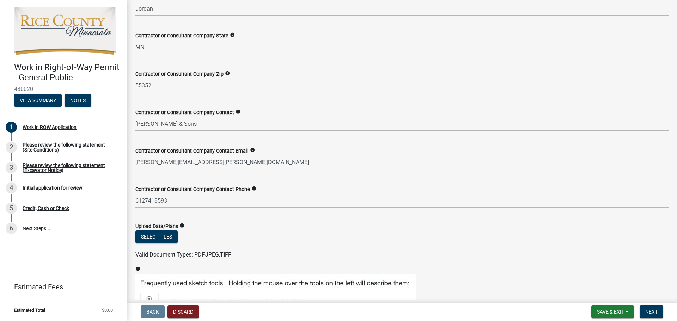
click at [246, 221] on form "Upload Data/Plans info Select files Valid Document Types: PDF,JPEG,TIFF" at bounding box center [401, 236] width 533 height 45
click at [150, 235] on button "Select files" at bounding box center [156, 237] width 42 height 13
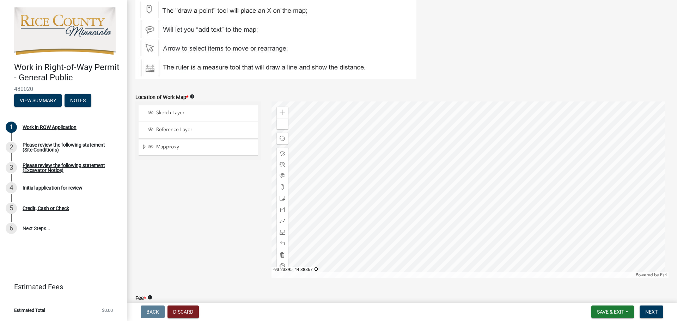
scroll to position [1105, 0]
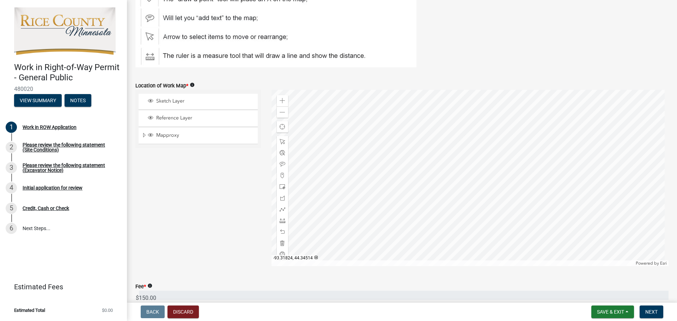
click at [430, 178] on div at bounding box center [469, 178] width 397 height 176
click at [466, 146] on div at bounding box center [469, 178] width 397 height 176
click at [467, 151] on div at bounding box center [469, 178] width 397 height 176
click at [470, 163] on div at bounding box center [469, 178] width 397 height 176
click at [535, 164] on div at bounding box center [469, 178] width 397 height 176
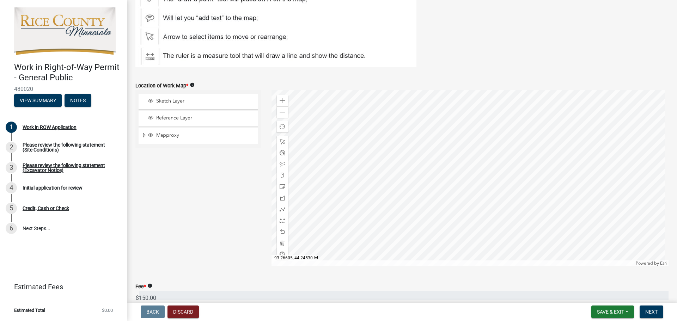
click at [505, 219] on div at bounding box center [469, 178] width 397 height 176
click at [466, 219] on div at bounding box center [469, 178] width 397 height 176
click at [494, 179] on div at bounding box center [469, 178] width 397 height 176
click at [485, 210] on div at bounding box center [469, 178] width 397 height 176
click at [480, 197] on div at bounding box center [469, 178] width 397 height 176
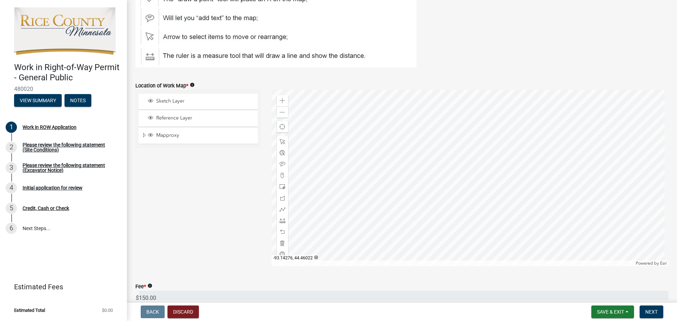
click at [469, 154] on div at bounding box center [469, 178] width 397 height 176
click at [431, 204] on div at bounding box center [469, 178] width 397 height 176
click at [415, 173] on div at bounding box center [469, 178] width 397 height 176
click at [280, 111] on span at bounding box center [283, 113] width 6 height 6
drag, startPoint x: 283, startPoint y: 187, endPoint x: 303, endPoint y: 182, distance: 19.8
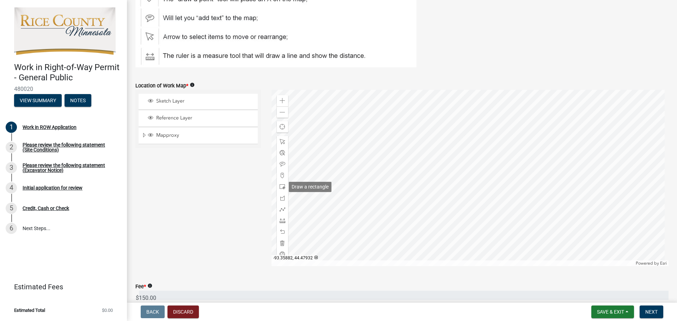
click at [283, 187] on span at bounding box center [283, 187] width 6 height 6
click at [369, 195] on div at bounding box center [469, 178] width 397 height 176
click at [508, 256] on div at bounding box center [469, 178] width 397 height 176
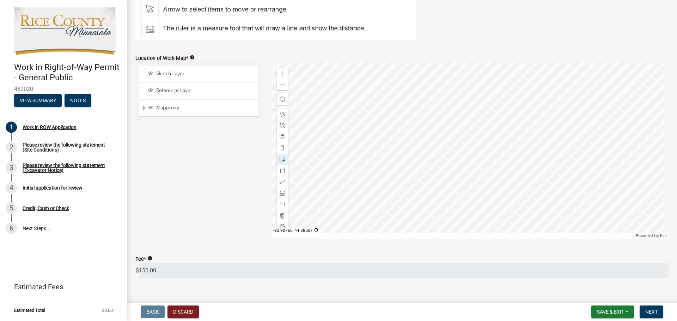
scroll to position [1144, 0]
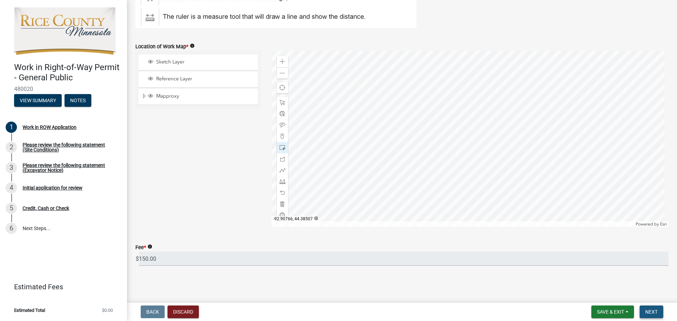
click at [651, 311] on span "Next" at bounding box center [651, 312] width 12 height 6
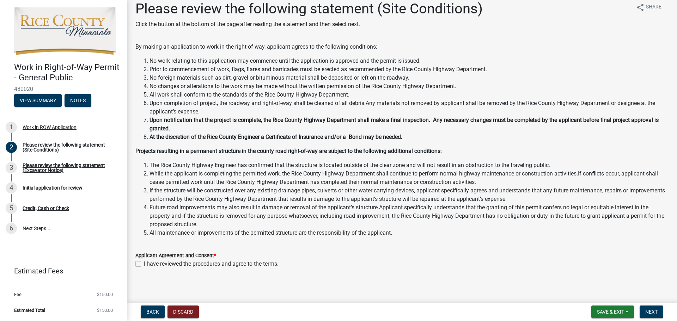
scroll to position [10, 0]
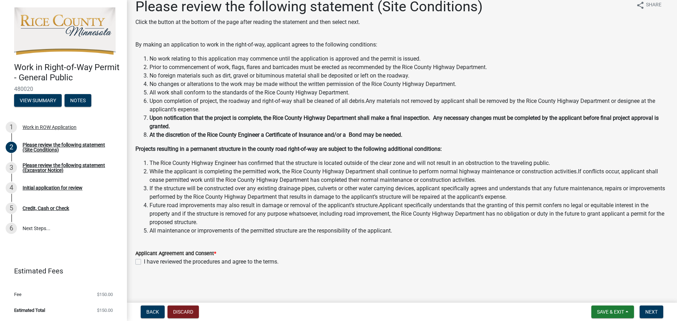
click at [141, 262] on div "I have reviewed the procedures and agree to the terms." at bounding box center [401, 262] width 533 height 8
click at [144, 262] on label "I have reviewed the procedures and agree to the terms." at bounding box center [211, 262] width 135 height 8
click at [144, 262] on input "I have reviewed the procedures and agree to the terms." at bounding box center [146, 260] width 5 height 5
checkbox input "true"
click at [646, 310] on span "Next" at bounding box center [651, 312] width 12 height 6
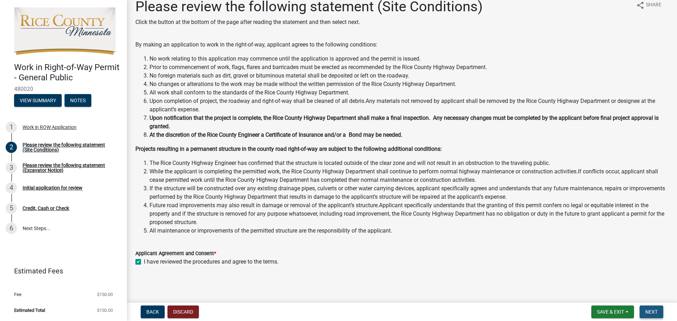
scroll to position [0, 0]
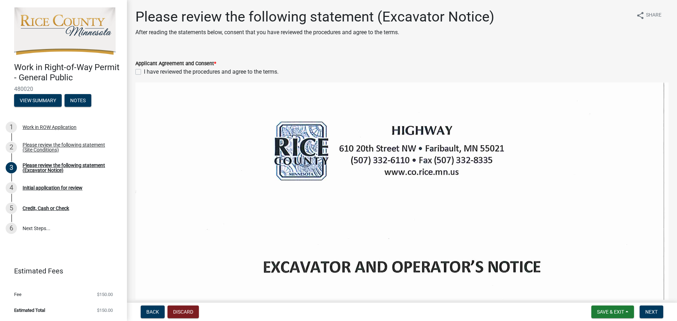
click at [144, 72] on label "I have reviewed the procedures and agree to the terms." at bounding box center [211, 72] width 135 height 8
click at [144, 72] on input "I have reviewed the procedures and agree to the terms." at bounding box center [146, 70] width 5 height 5
checkbox input "true"
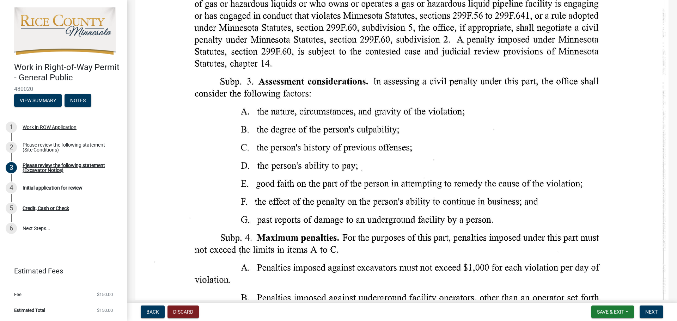
scroll to position [12206, 0]
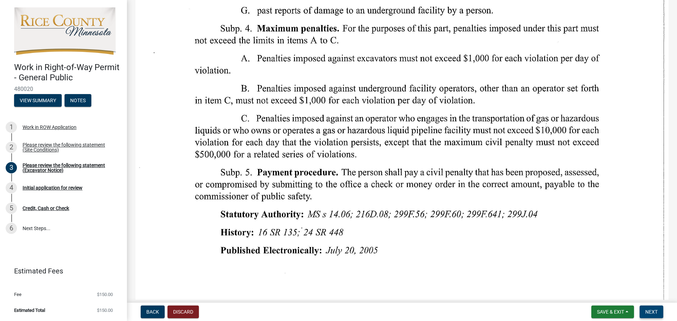
click at [654, 313] on span "Next" at bounding box center [651, 312] width 12 height 6
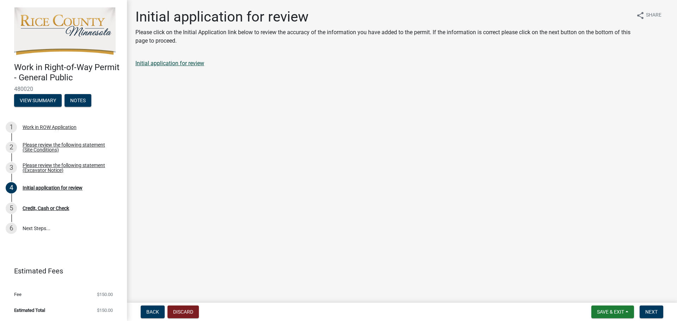
click at [166, 64] on link "Initial application for review" at bounding box center [169, 63] width 69 height 7
click at [656, 310] on span "Next" at bounding box center [651, 312] width 12 height 6
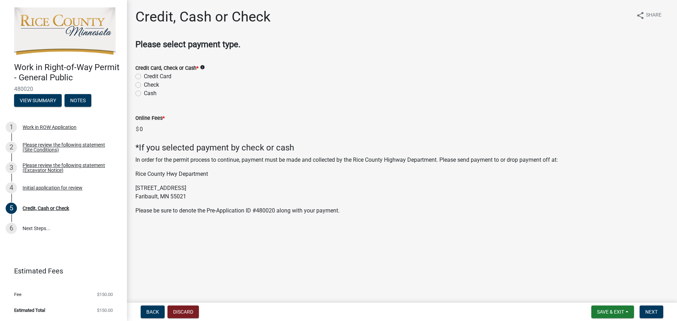
click at [166, 76] on label "Credit Card" at bounding box center [158, 76] width 28 height 8
click at [148, 76] on input "Credit Card" at bounding box center [146, 74] width 5 height 5
radio input "true"
click at [648, 311] on span "Next" at bounding box center [651, 312] width 12 height 6
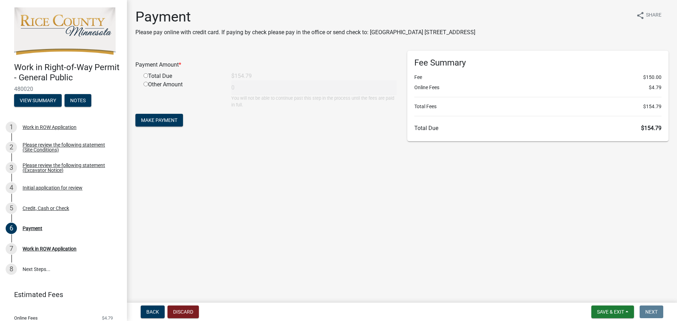
click at [146, 75] on input "radio" at bounding box center [145, 75] width 5 height 5
radio input "true"
type input "154.79"
click at [167, 123] on button "Make Payment" at bounding box center [159, 120] width 48 height 13
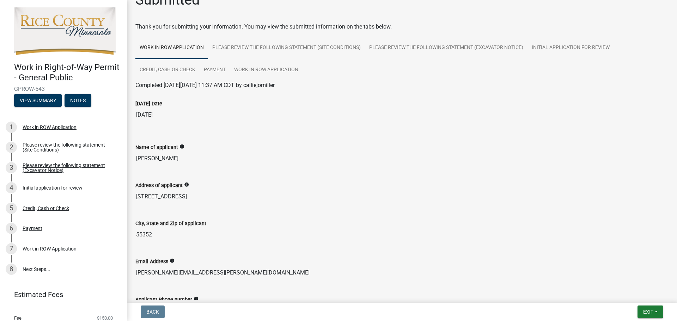
scroll to position [12, 0]
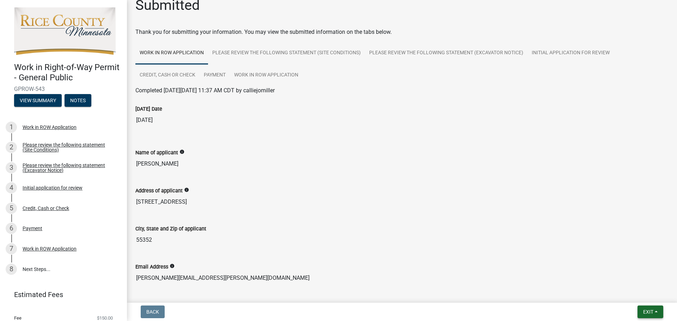
click at [657, 309] on button "Exit" at bounding box center [650, 312] width 26 height 13
click at [636, 293] on button "Save & Exit" at bounding box center [635, 293] width 56 height 17
